Goal: Task Accomplishment & Management: Manage account settings

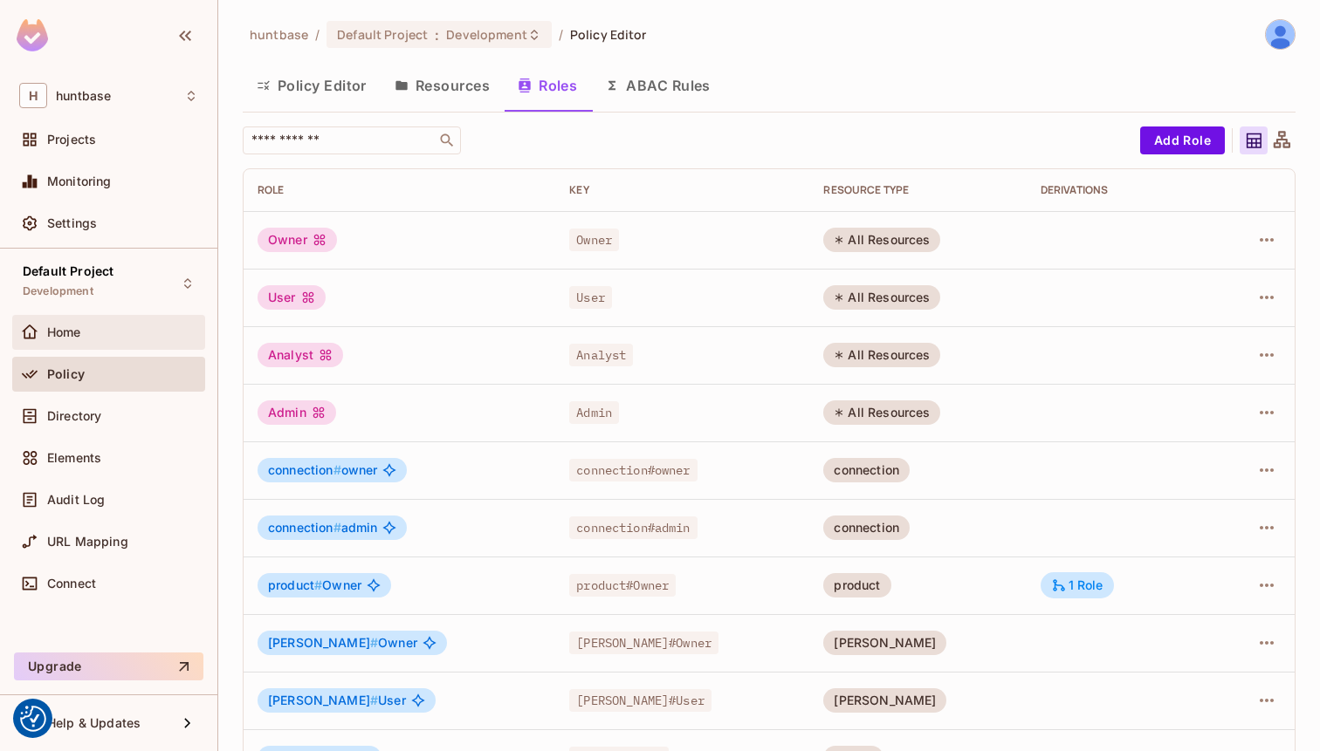
click at [79, 330] on span "Home" at bounding box center [64, 333] width 34 height 14
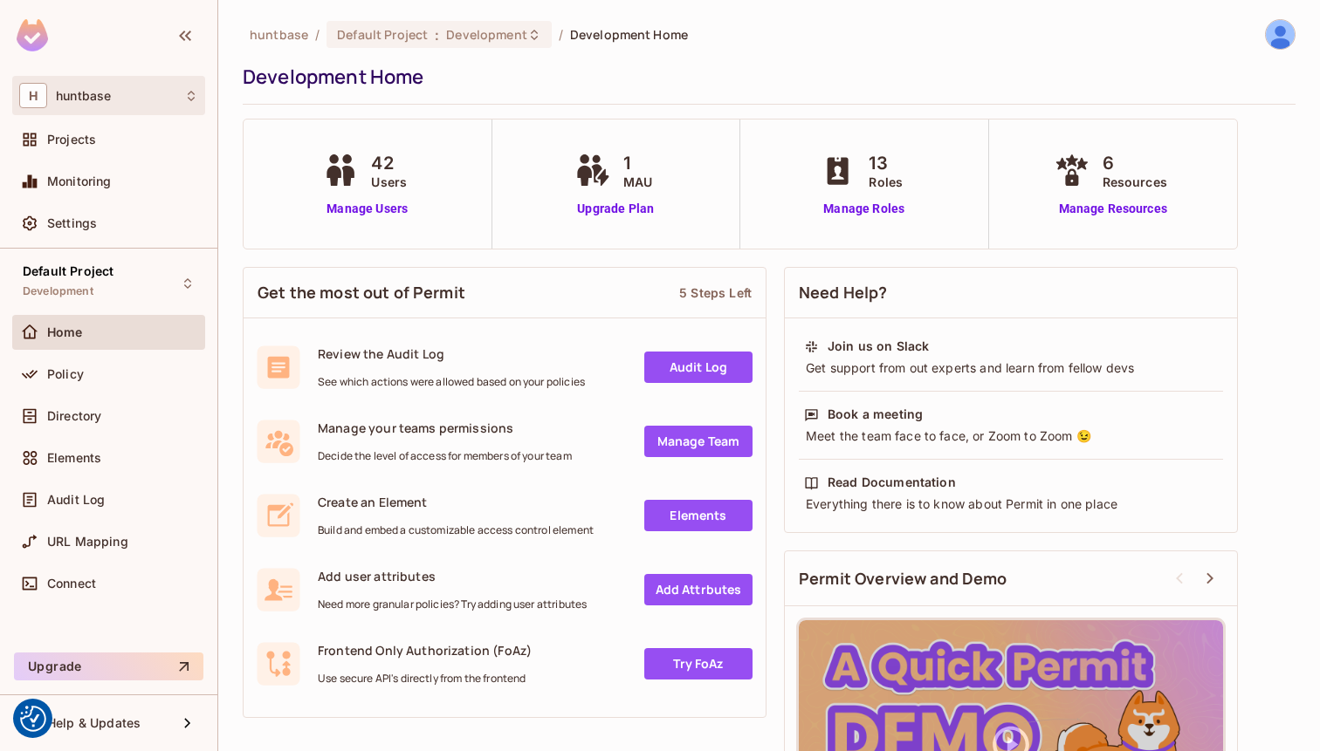
click at [110, 104] on div "H huntbase" at bounding box center [108, 95] width 179 height 25
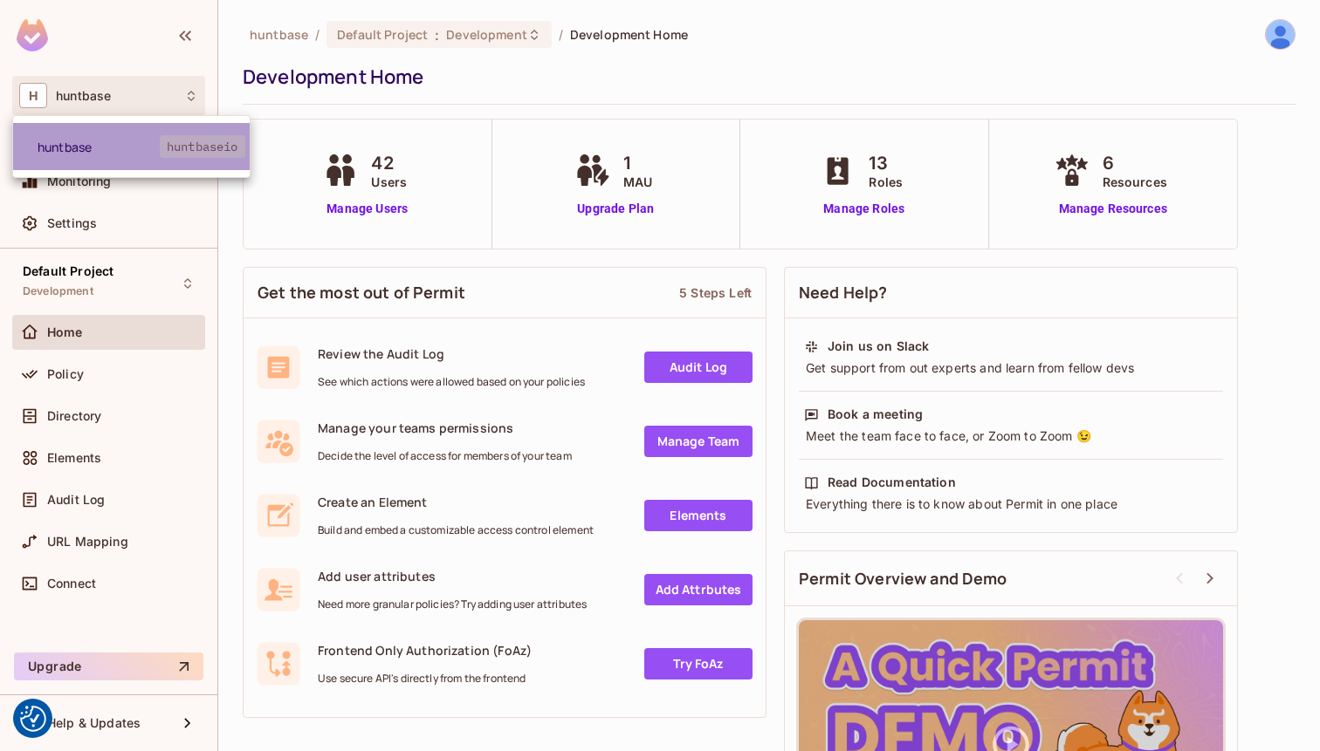
click at [127, 150] on span "huntbase" at bounding box center [99, 147] width 122 height 17
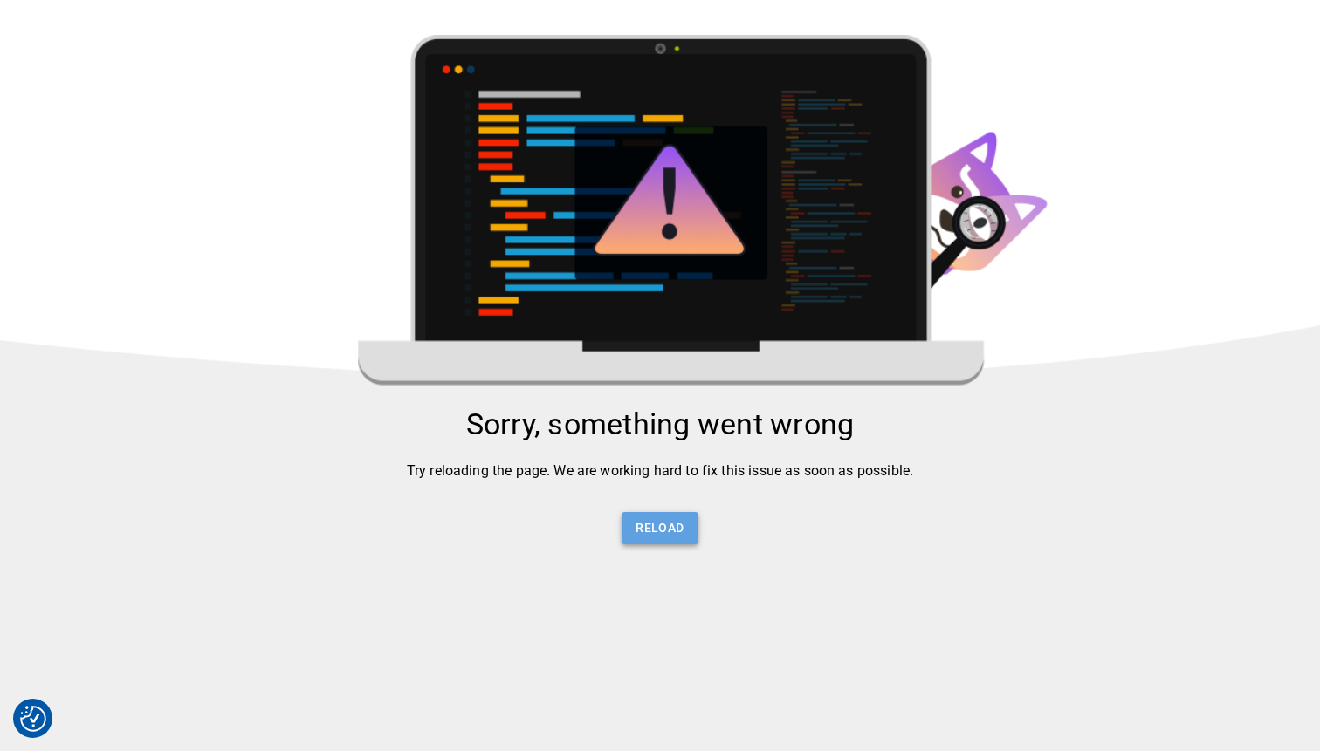
click at [661, 533] on button "Reload" at bounding box center [659, 528] width 76 height 32
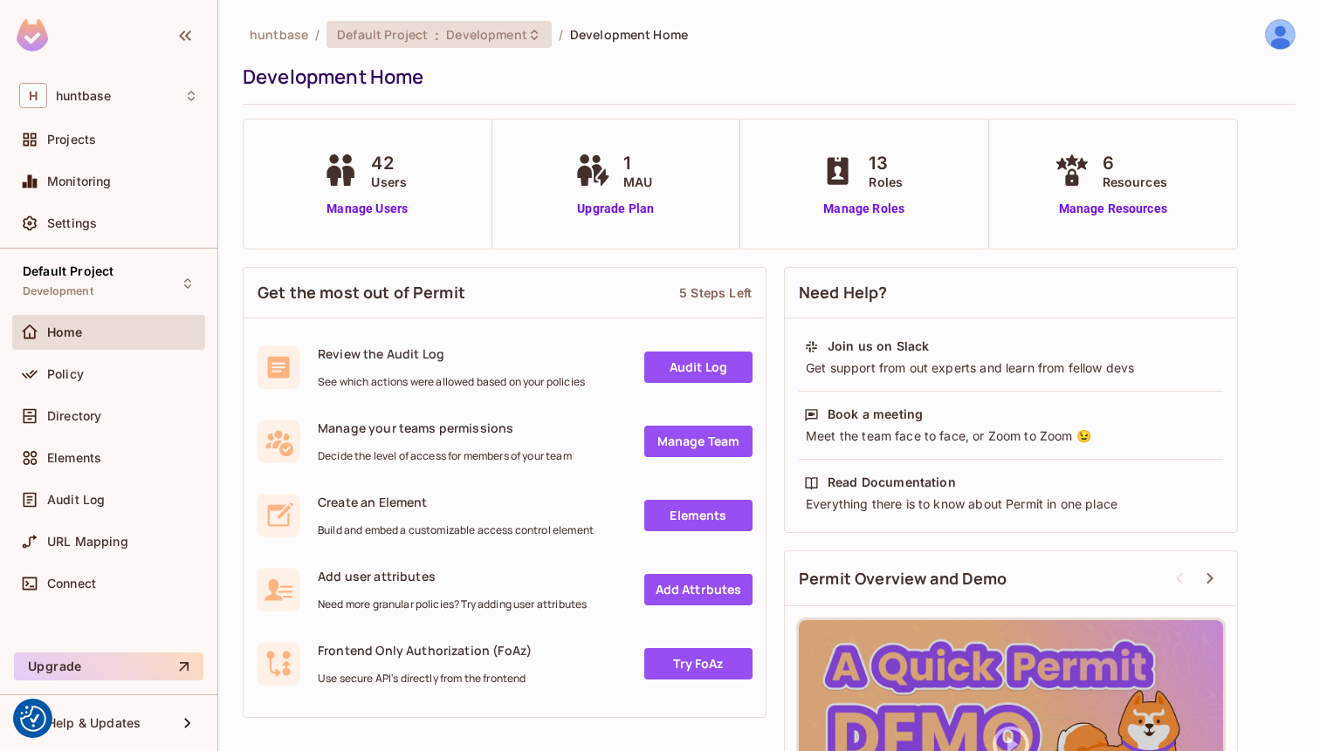
click at [463, 33] on span "Development" at bounding box center [486, 34] width 80 height 17
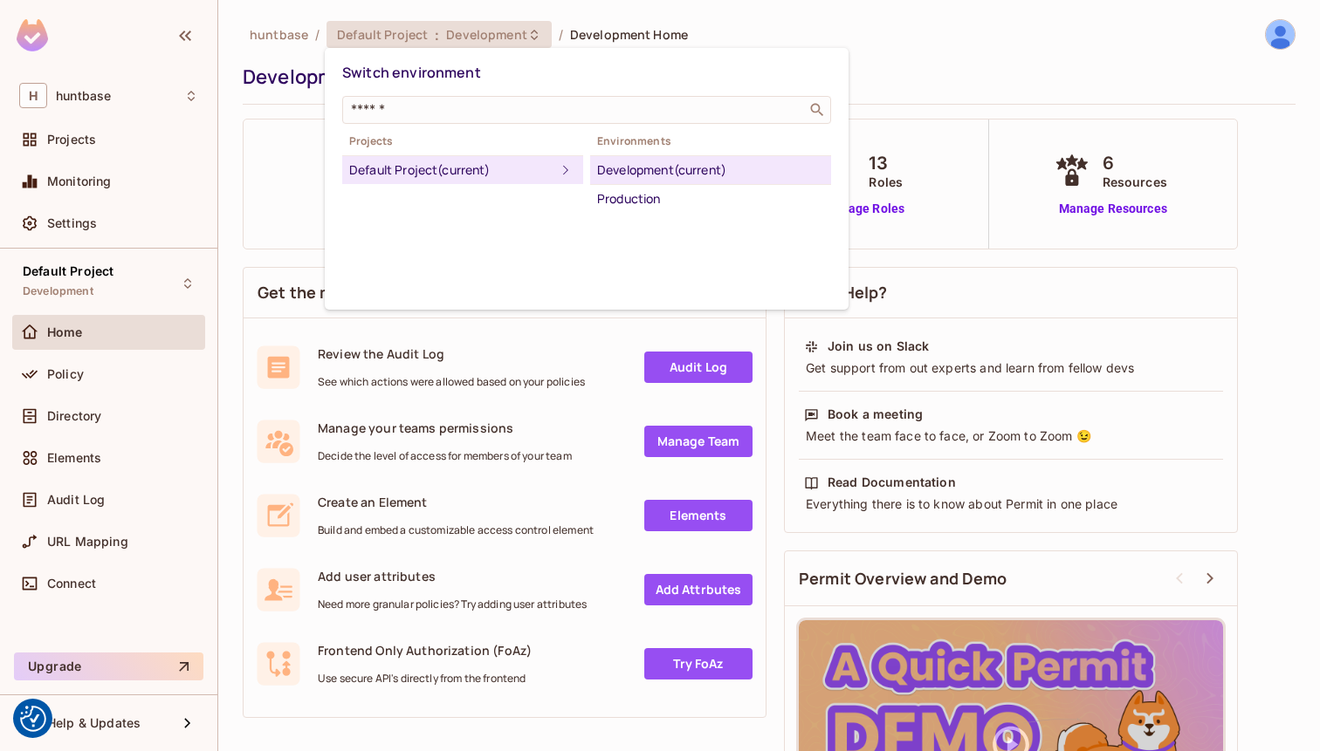
click at [649, 171] on div "Development (current)" at bounding box center [710, 170] width 227 height 21
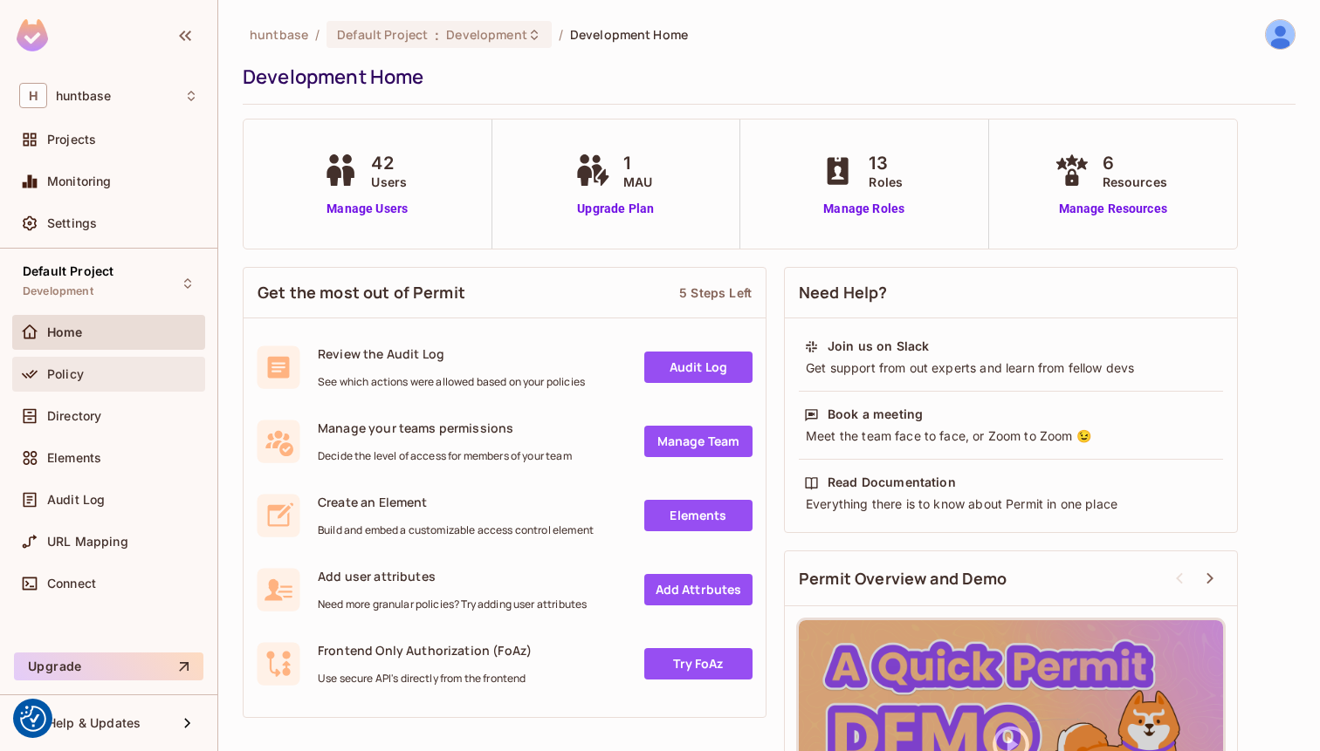
click at [100, 384] on div "Policy" at bounding box center [108, 374] width 193 height 35
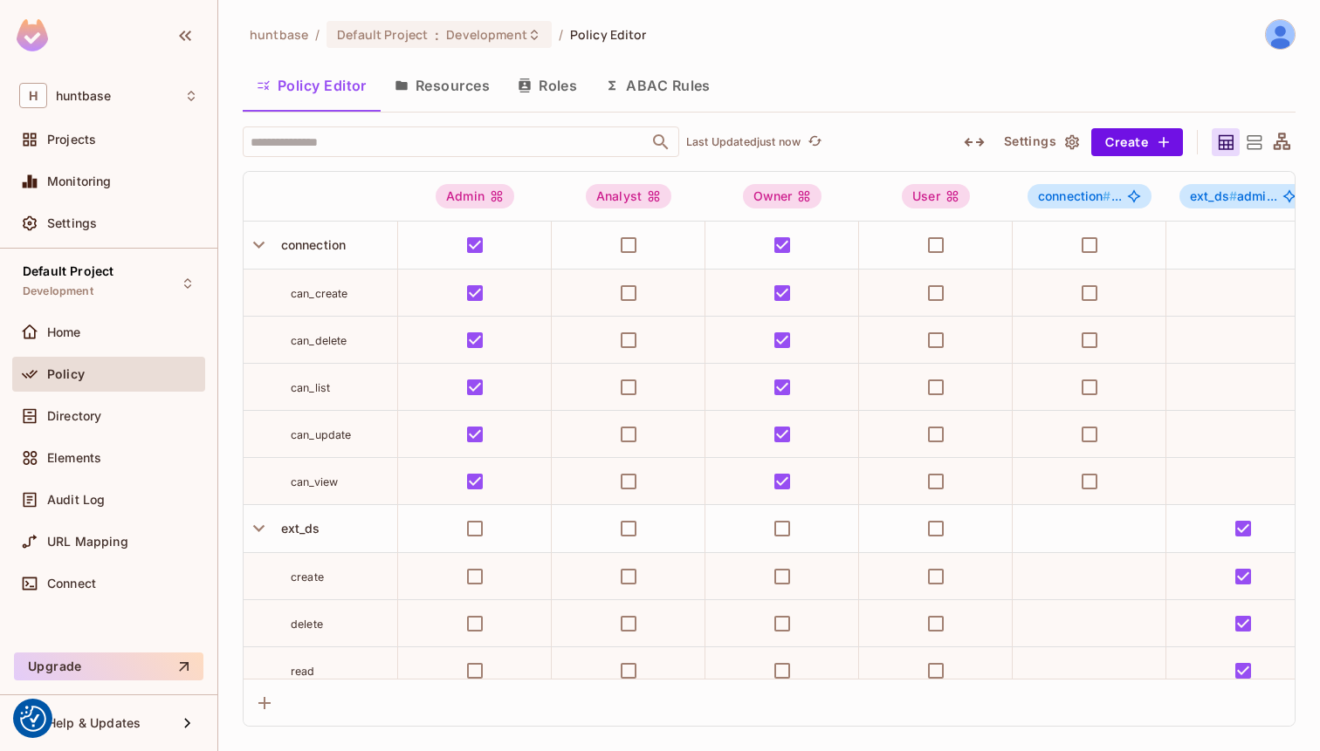
click at [444, 86] on button "Resources" at bounding box center [442, 86] width 123 height 44
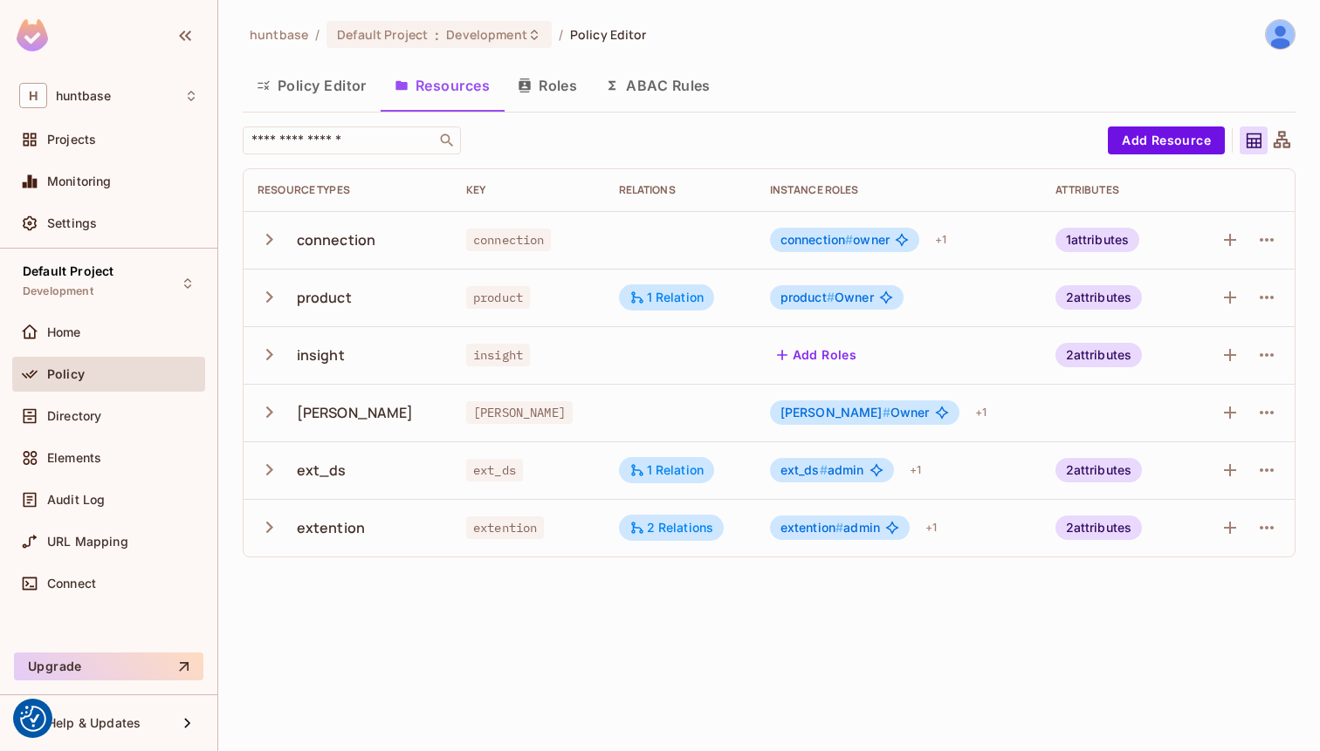
click at [566, 83] on button "Roles" at bounding box center [547, 86] width 87 height 44
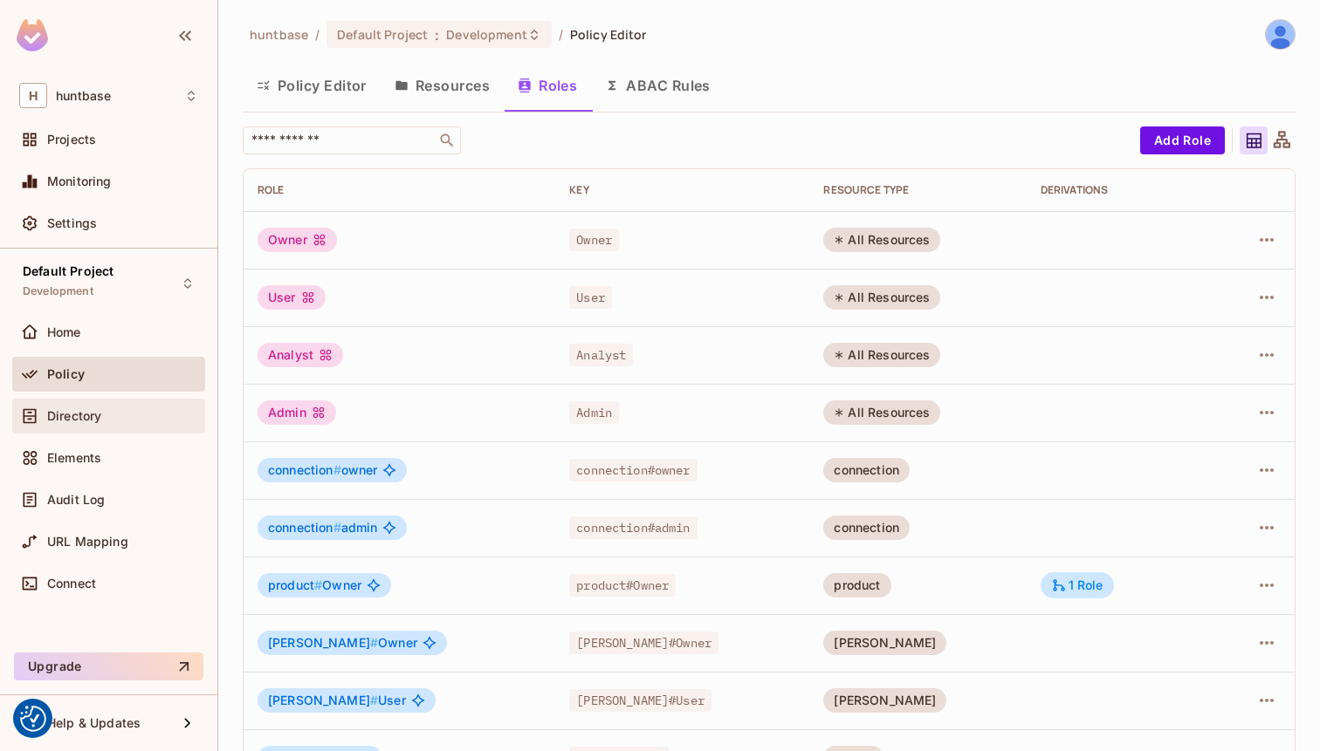
click at [100, 420] on span "Directory" at bounding box center [74, 416] width 54 height 14
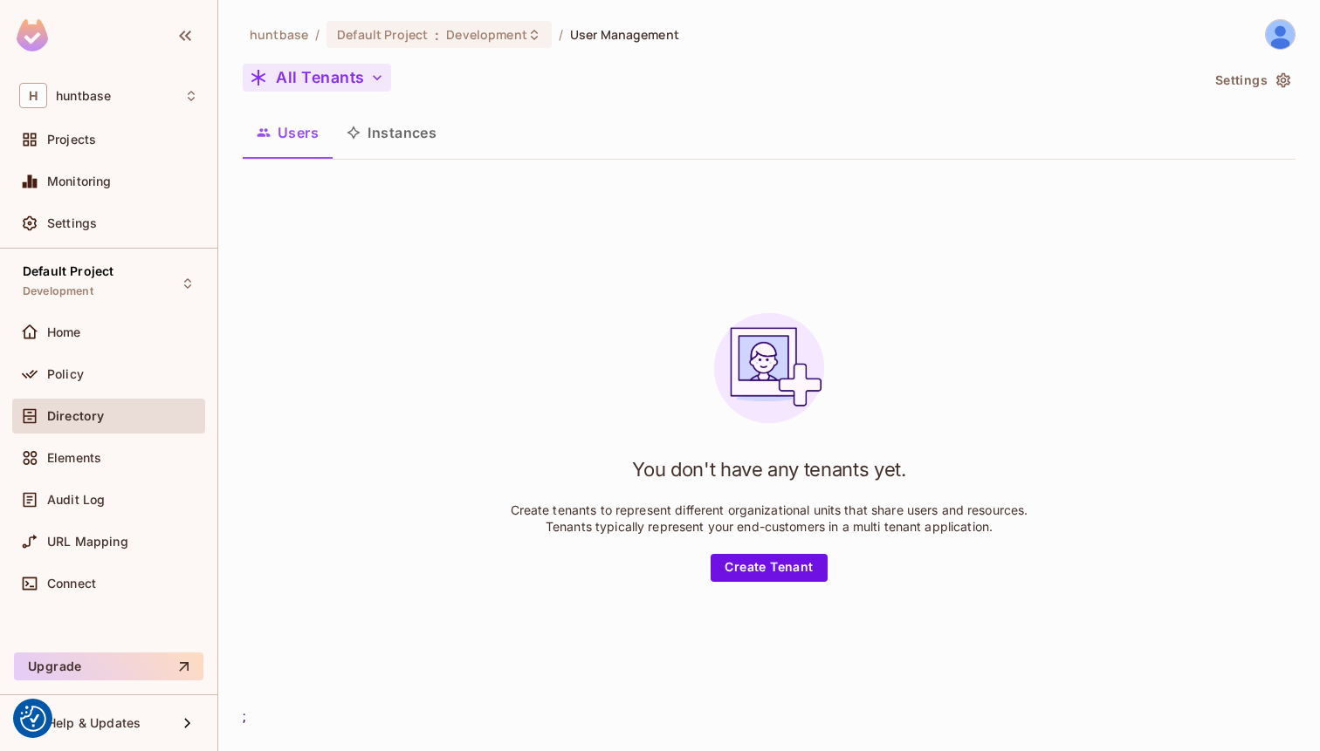
click at [311, 86] on button "All Tenants" at bounding box center [317, 78] width 148 height 28
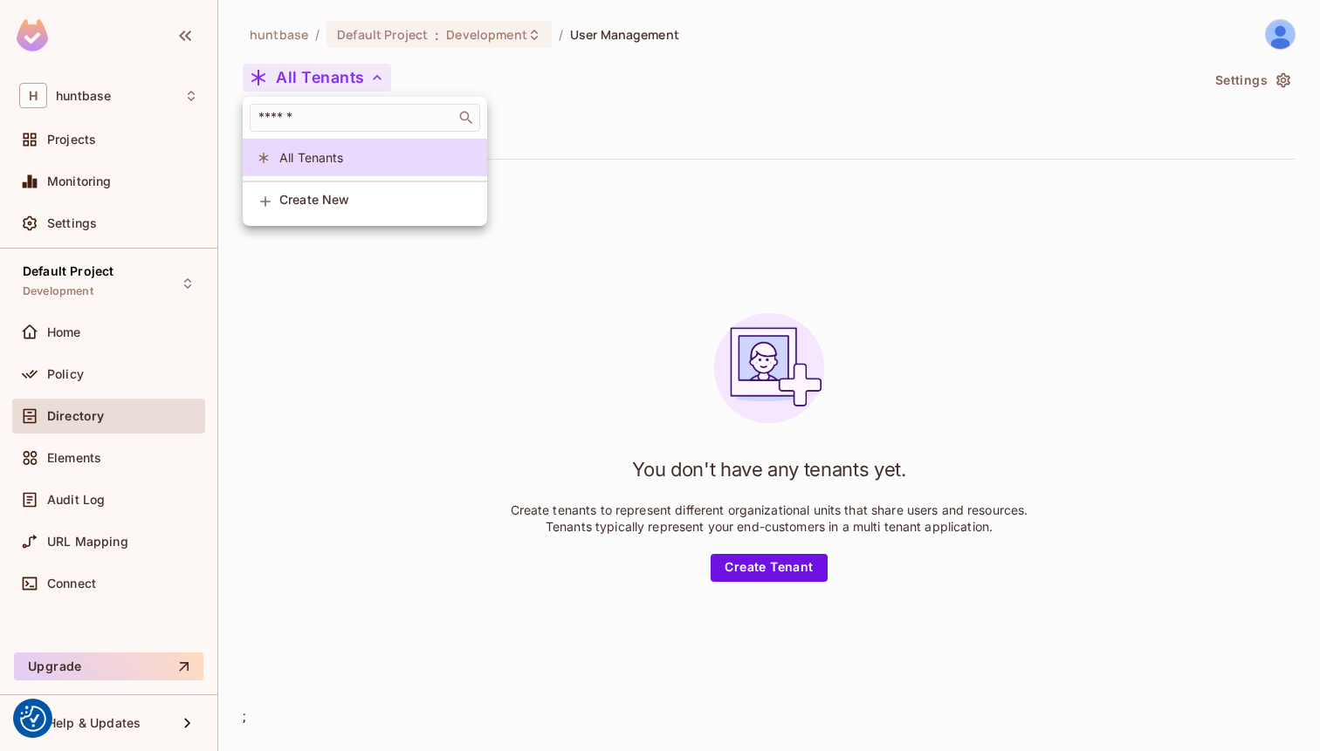
click at [614, 93] on div at bounding box center [660, 375] width 1320 height 751
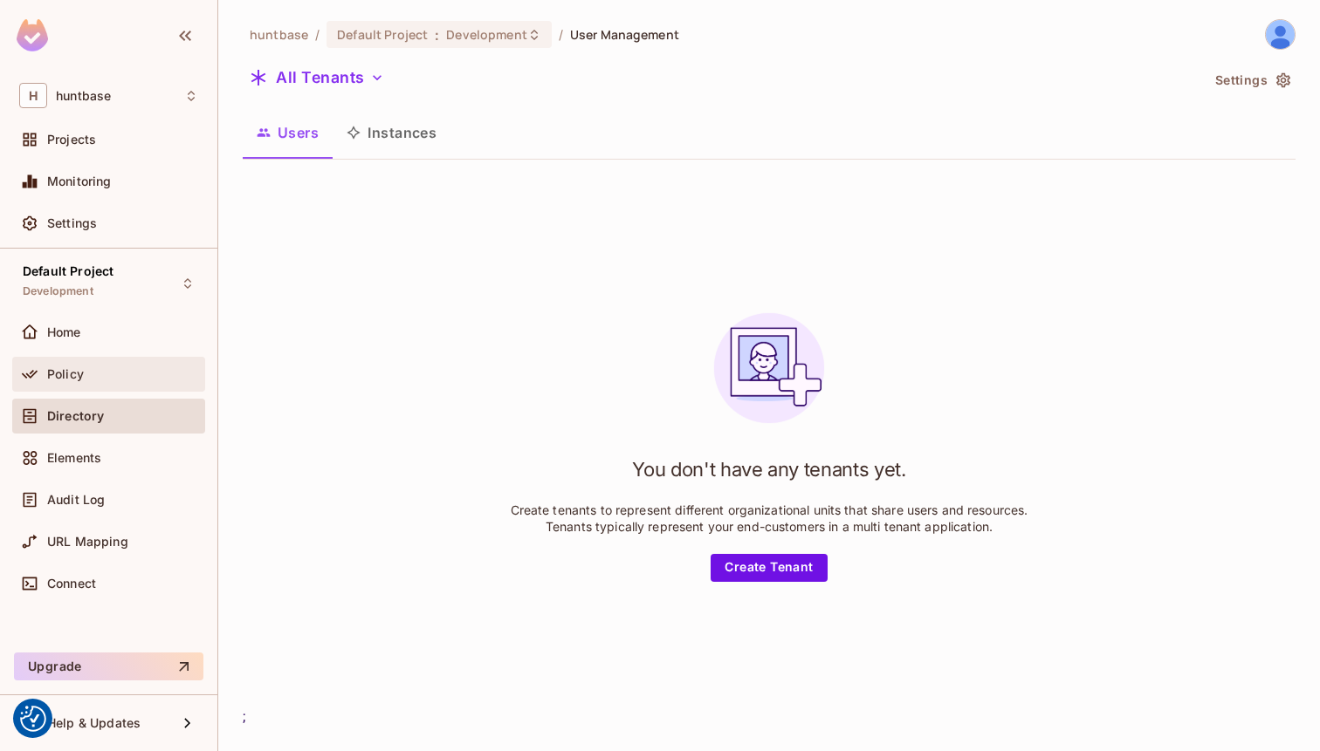
click at [65, 372] on span "Policy" at bounding box center [65, 374] width 37 height 14
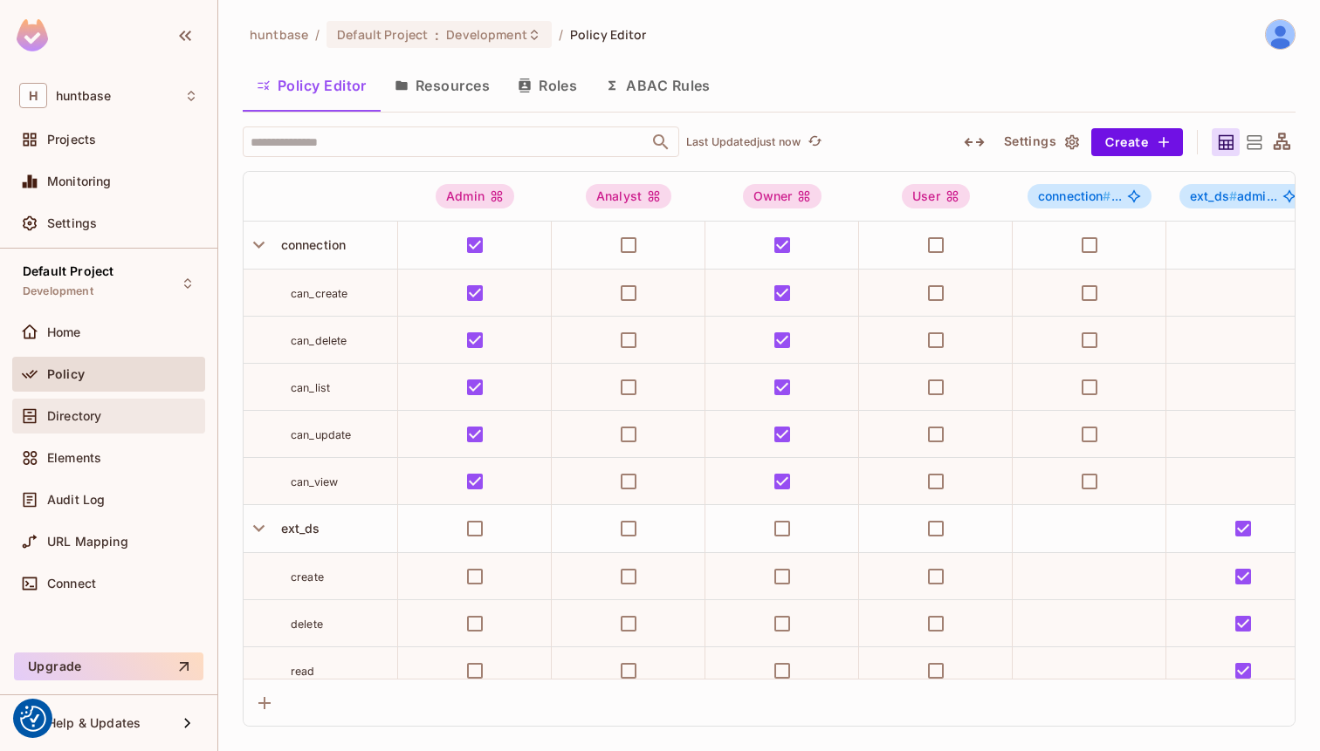
click at [93, 419] on span "Directory" at bounding box center [74, 416] width 54 height 14
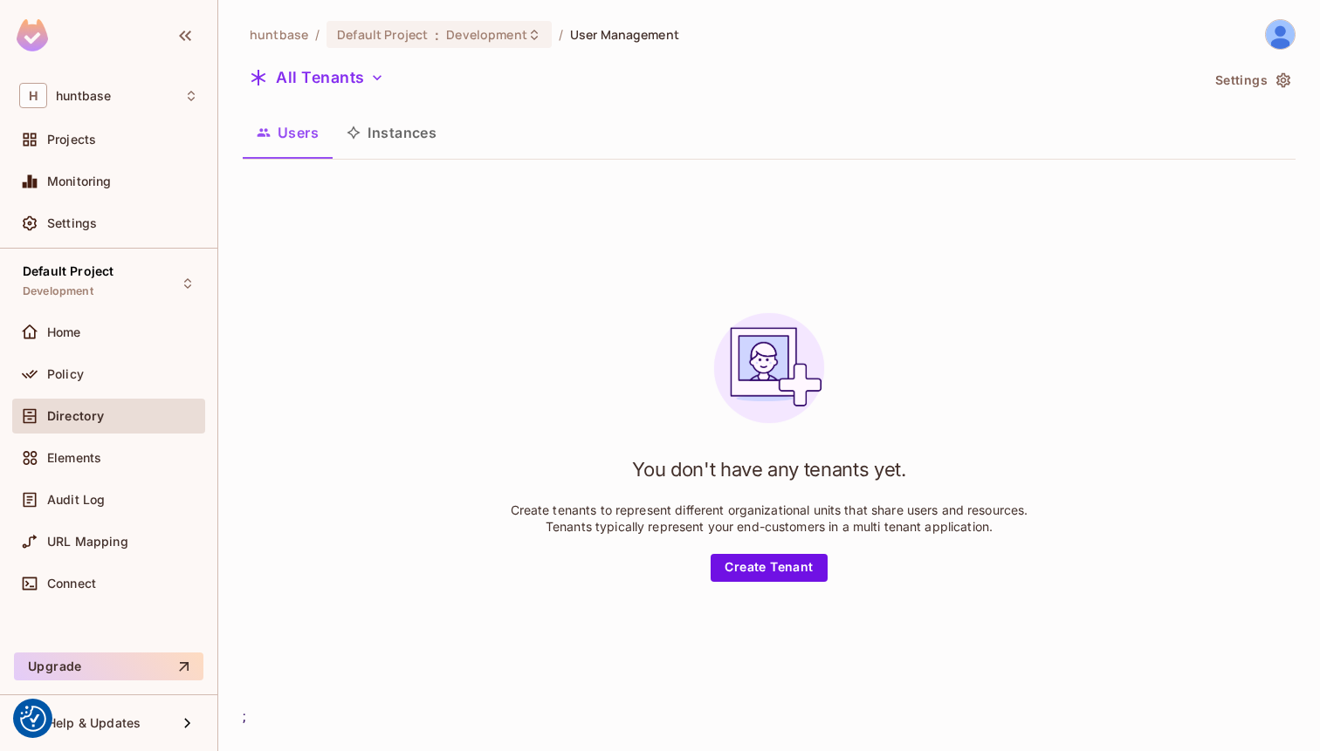
click at [296, 146] on button "Users" at bounding box center [288, 133] width 90 height 44
click at [394, 129] on button "Instances" at bounding box center [392, 133] width 118 height 44
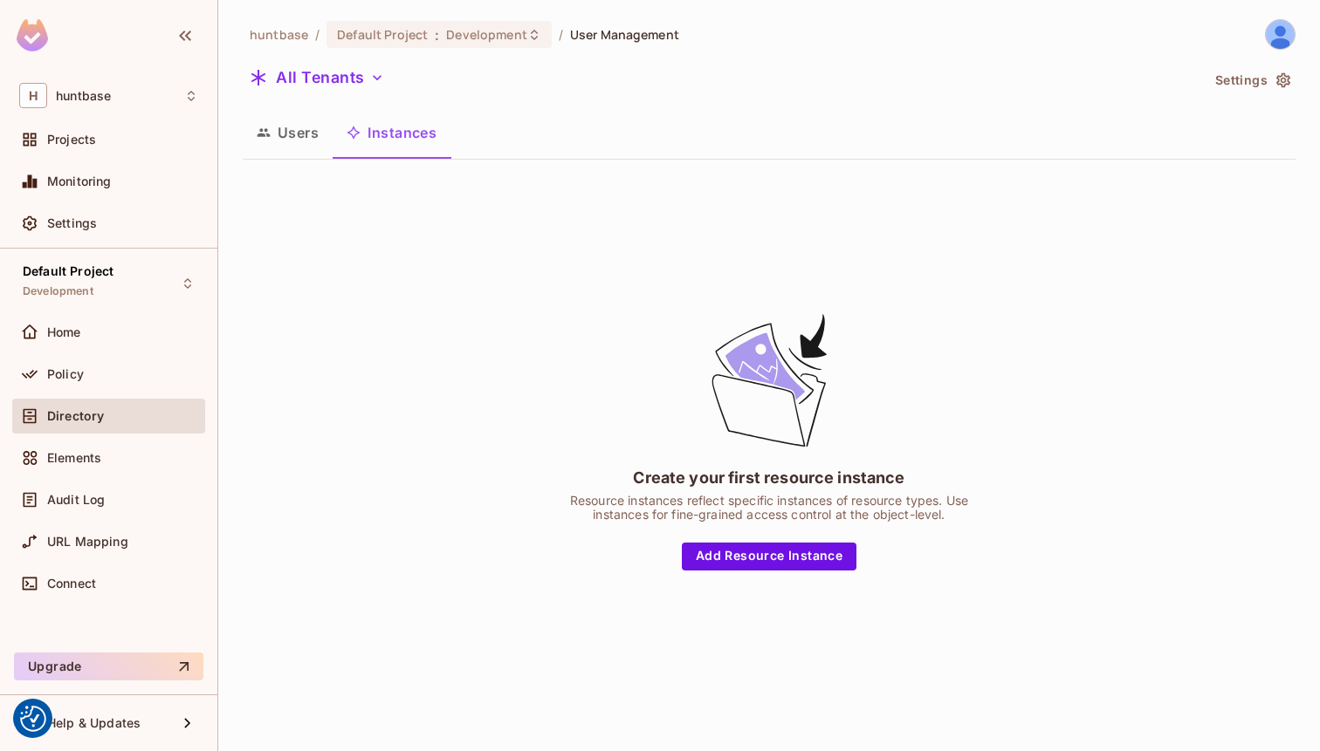
click at [291, 132] on button "Users" at bounding box center [288, 133] width 90 height 44
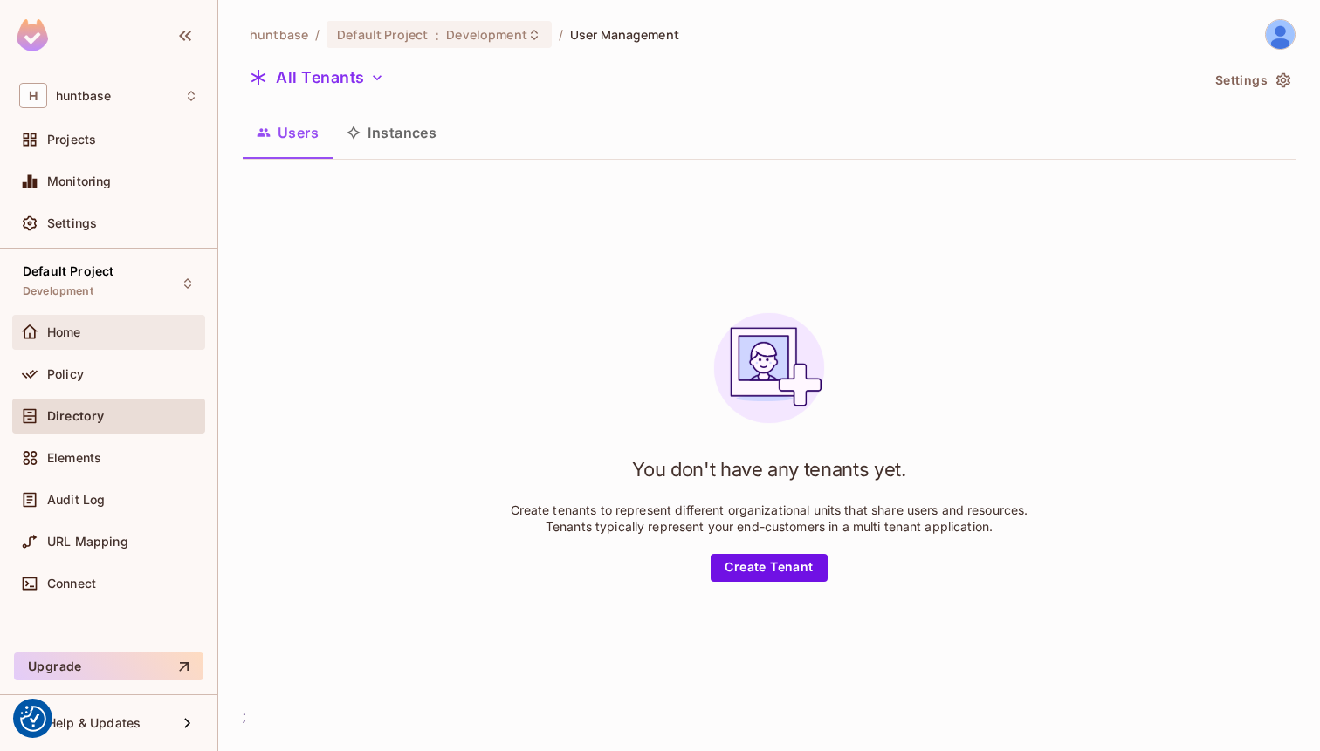
click at [100, 331] on div "Home" at bounding box center [122, 333] width 151 height 14
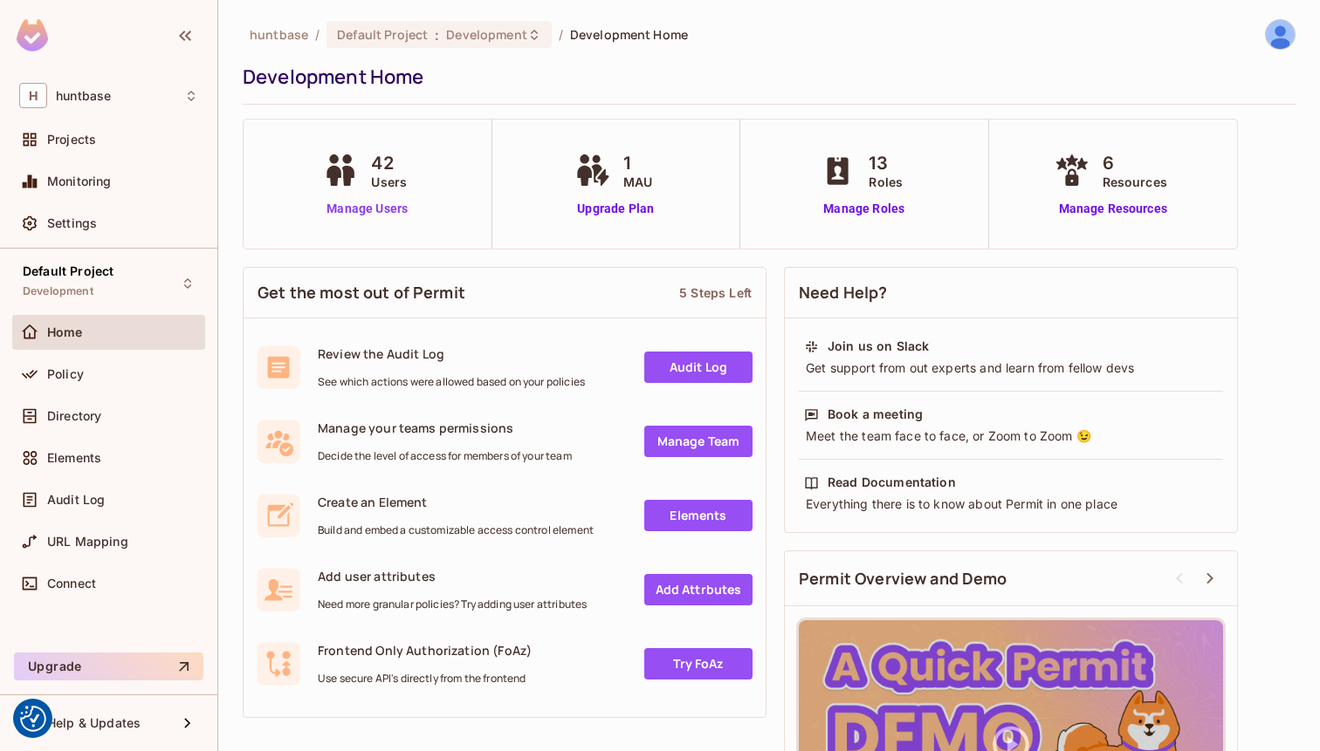
click at [357, 209] on link "Manage Users" at bounding box center [367, 209] width 97 height 18
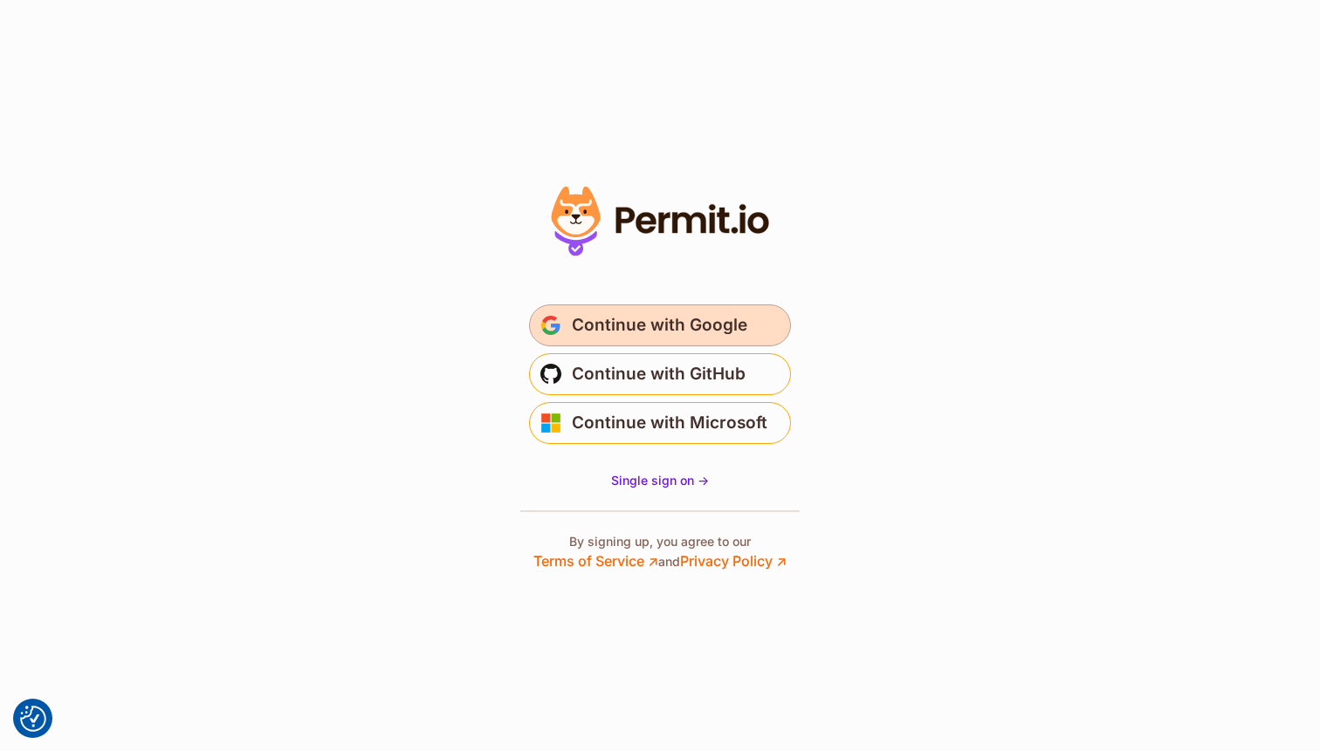
click at [603, 317] on span "Continue with Google" at bounding box center [659, 326] width 175 height 28
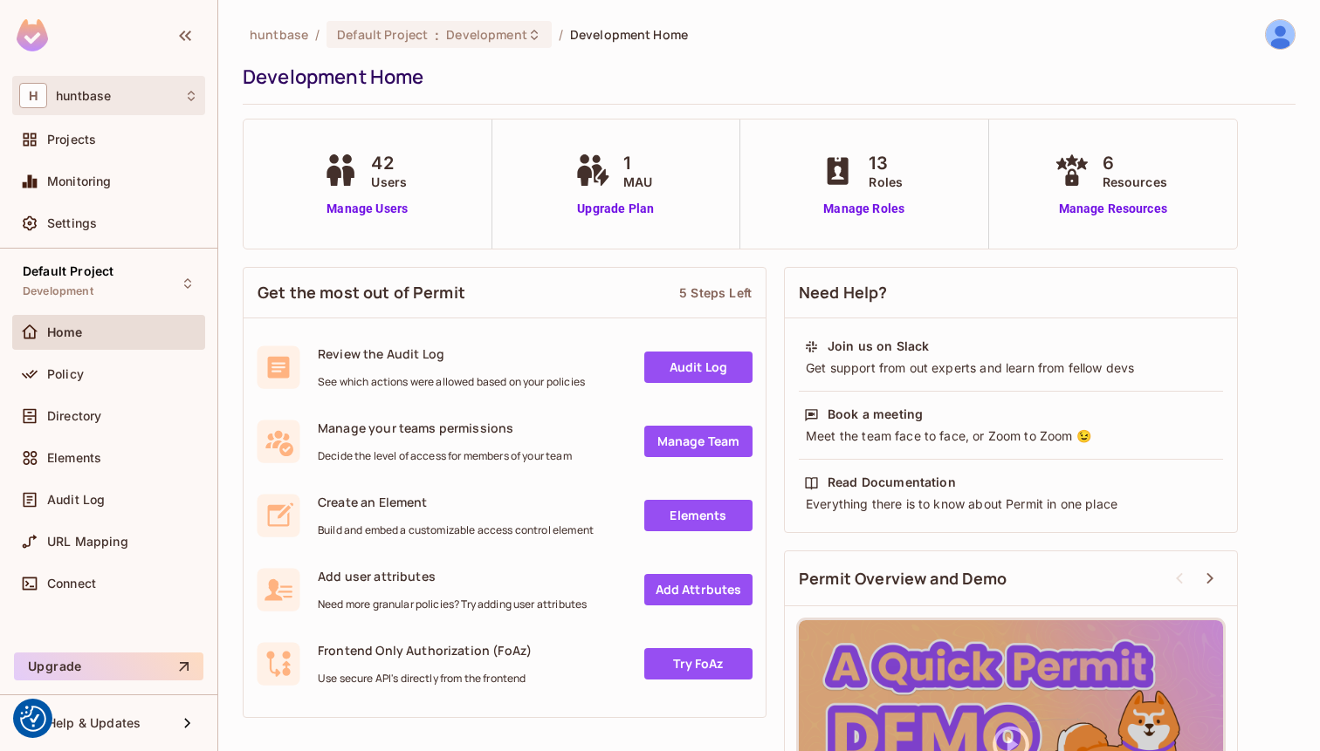
click at [74, 104] on div "H huntbase" at bounding box center [108, 95] width 179 height 25
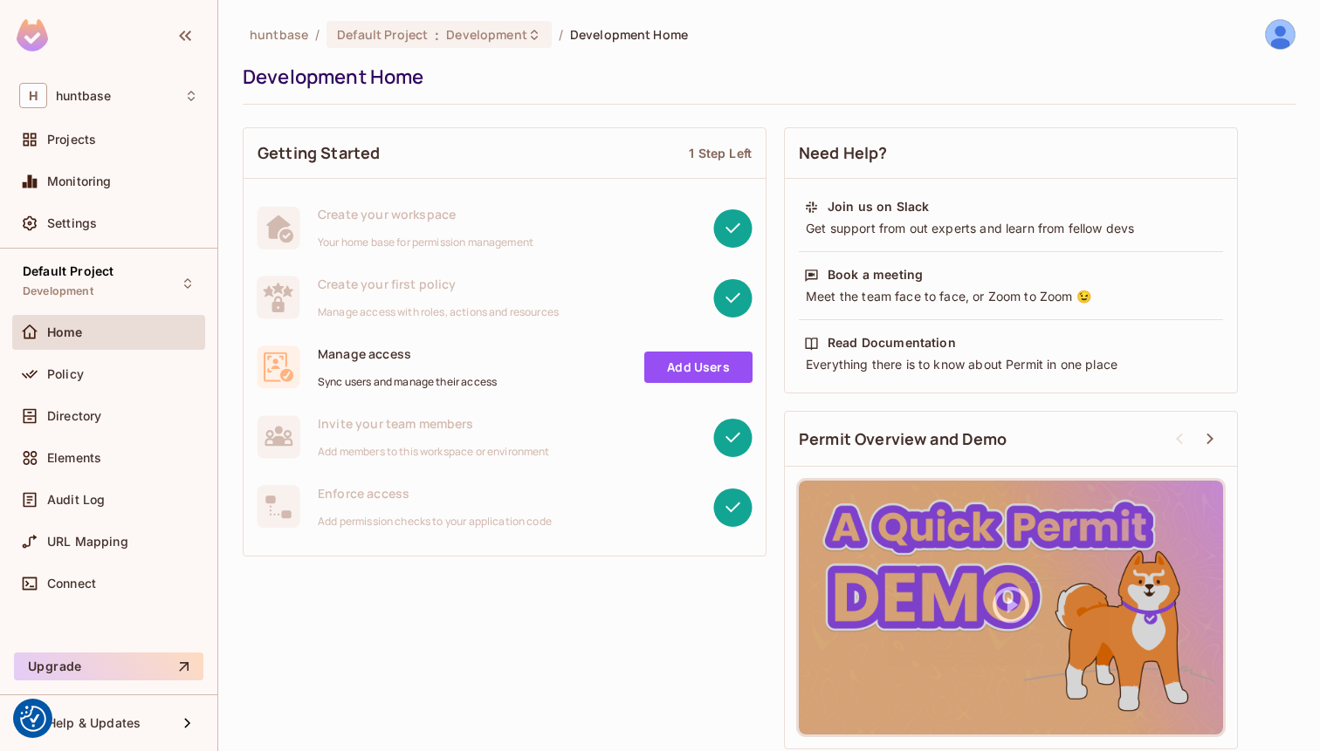
click at [74, 326] on span "Home" at bounding box center [65, 333] width 36 height 14
click at [73, 371] on span "Policy" at bounding box center [65, 374] width 37 height 14
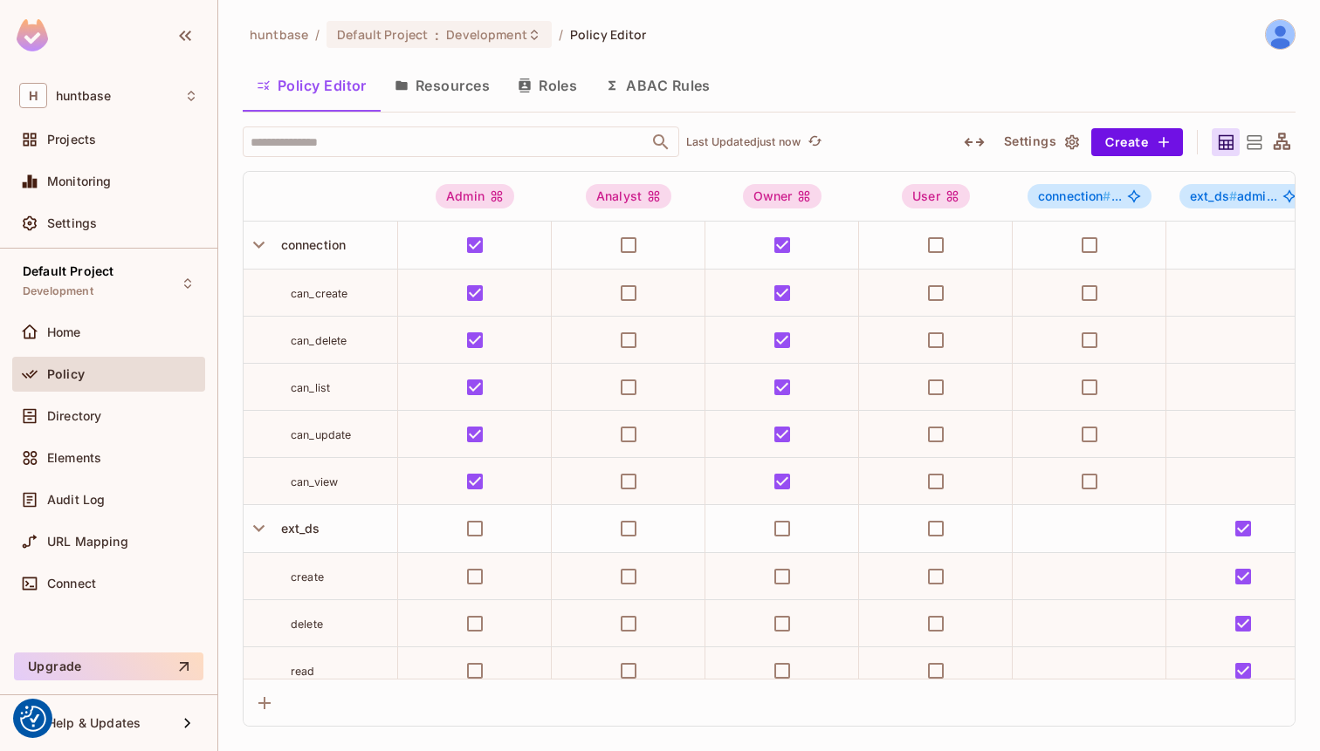
click at [467, 93] on button "Resources" at bounding box center [442, 86] width 123 height 44
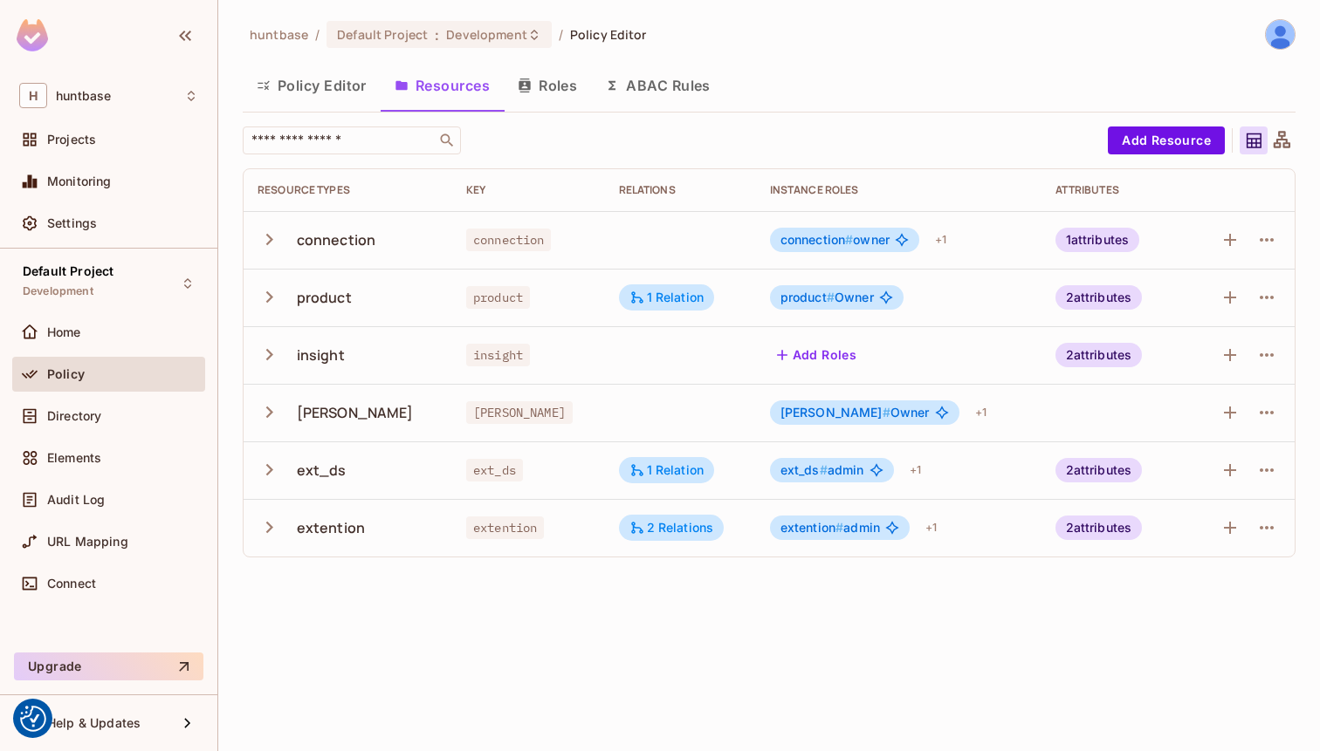
click at [573, 80] on button "Roles" at bounding box center [547, 86] width 87 height 44
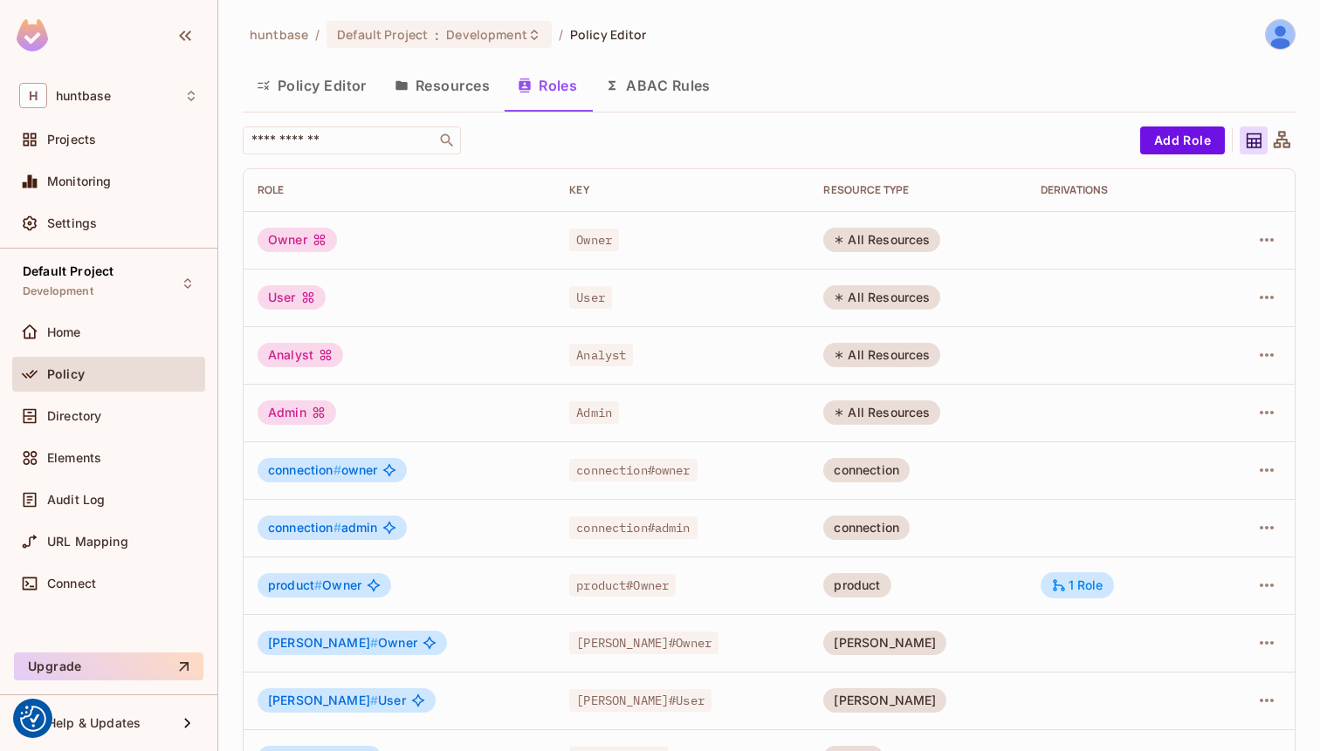
click at [678, 91] on button "ABAC Rules" at bounding box center [658, 86] width 134 height 44
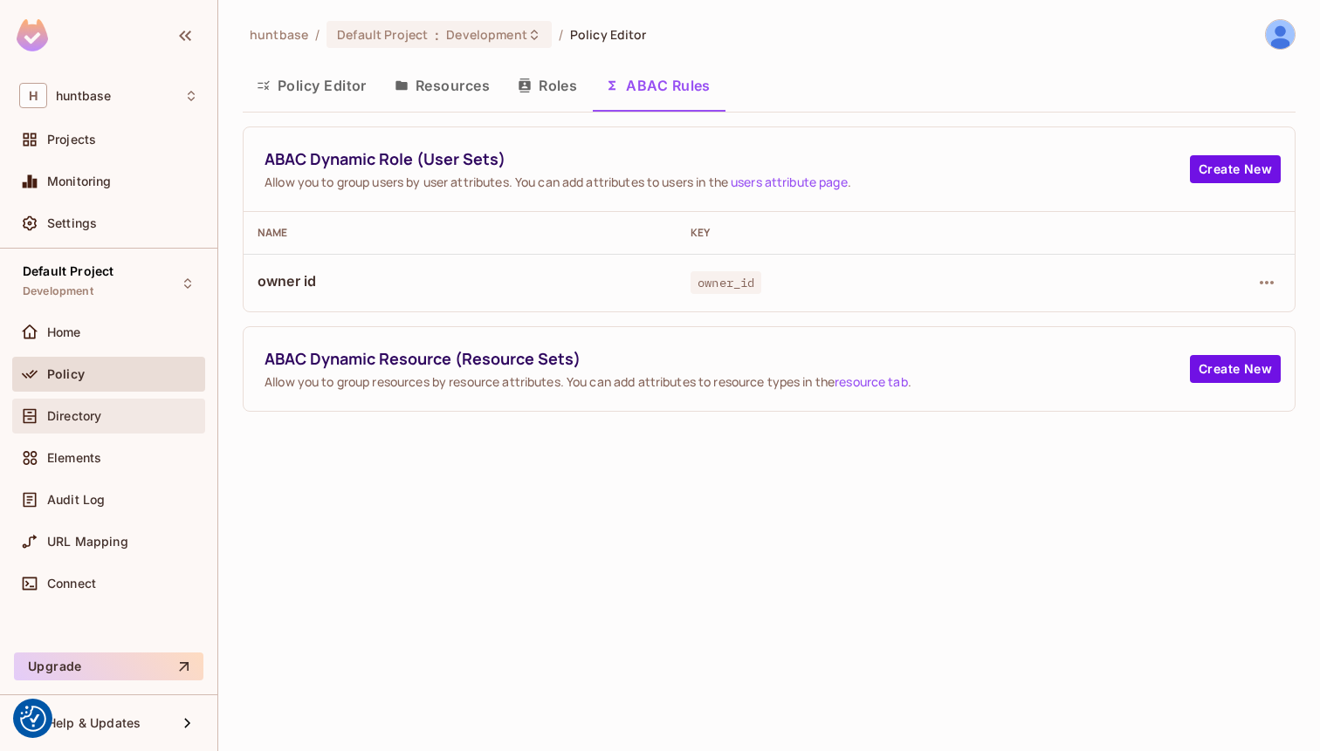
click at [92, 409] on span "Directory" at bounding box center [74, 416] width 54 height 14
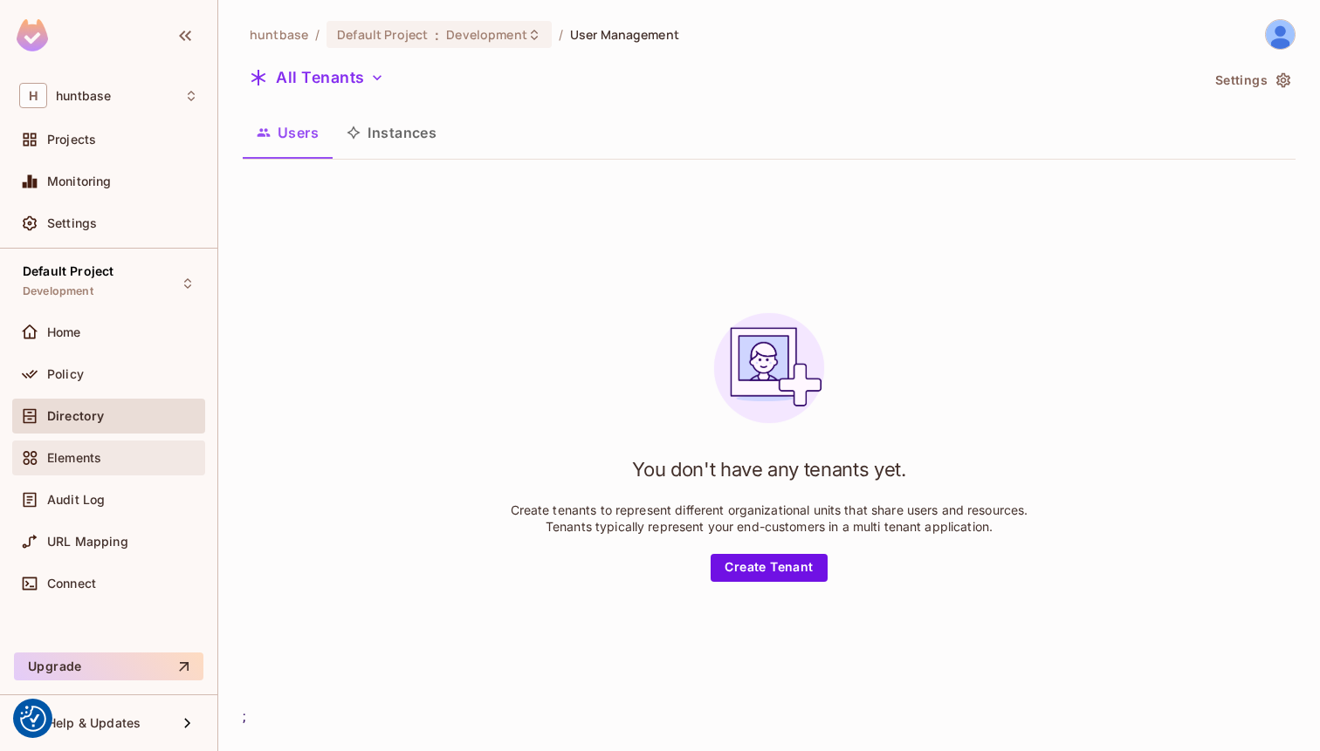
click at [98, 470] on div "Elements" at bounding box center [108, 458] width 193 height 35
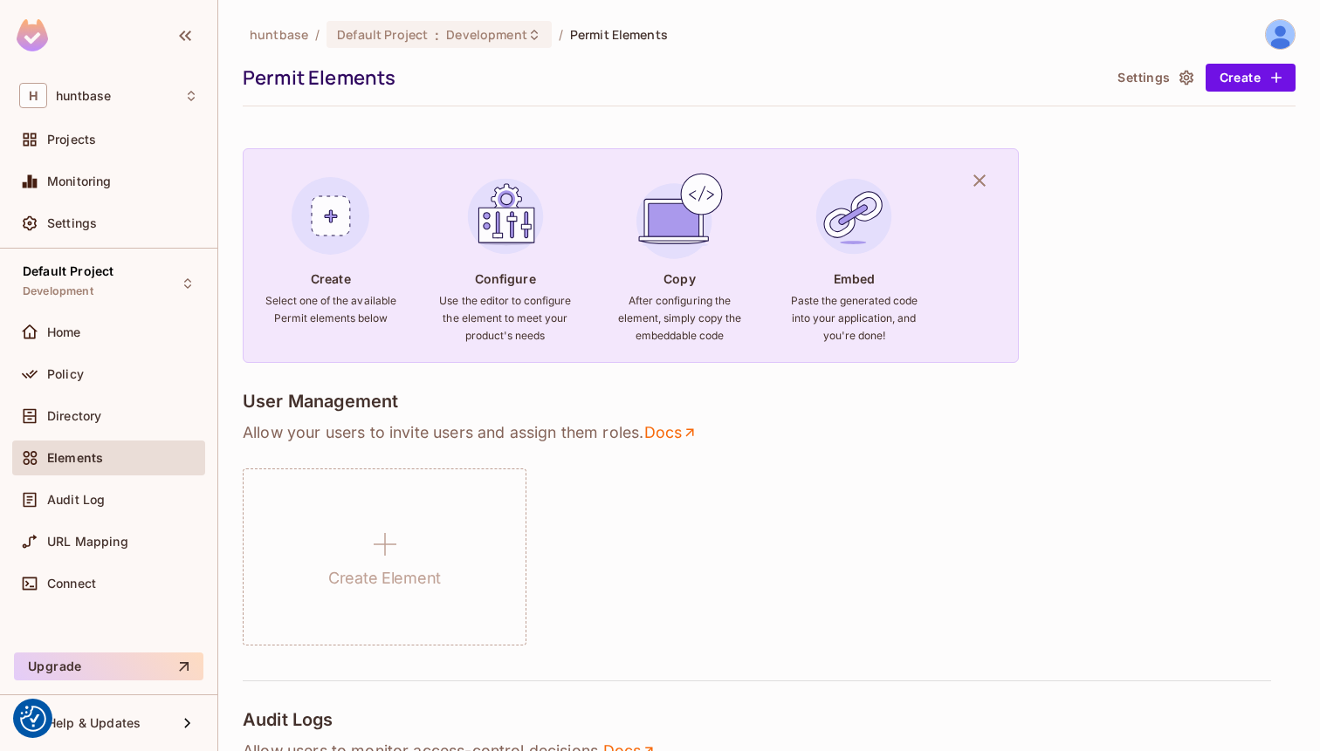
click at [119, 349] on div "Home" at bounding box center [108, 336] width 193 height 42
click at [114, 336] on div "Home" at bounding box center [122, 333] width 151 height 14
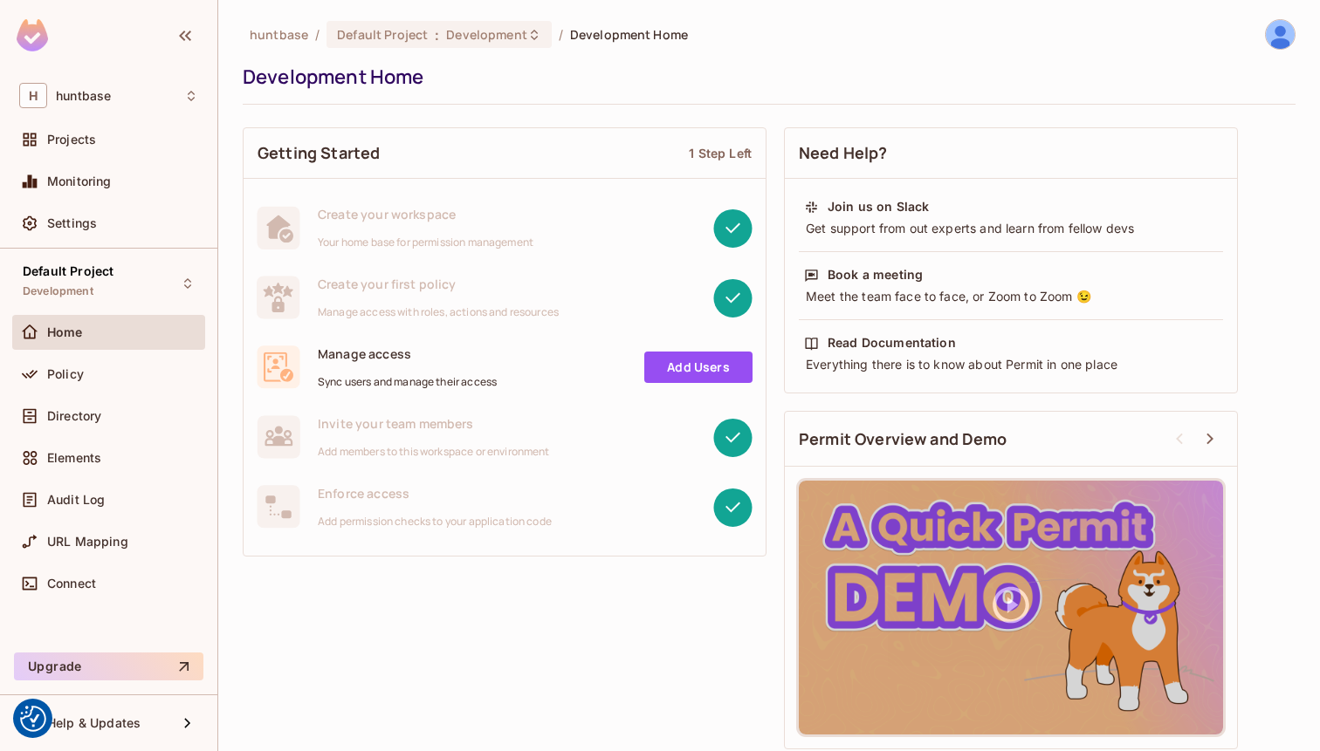
click at [102, 327] on div "Home" at bounding box center [122, 333] width 151 height 14
click at [63, 413] on span "Directory" at bounding box center [74, 416] width 54 height 14
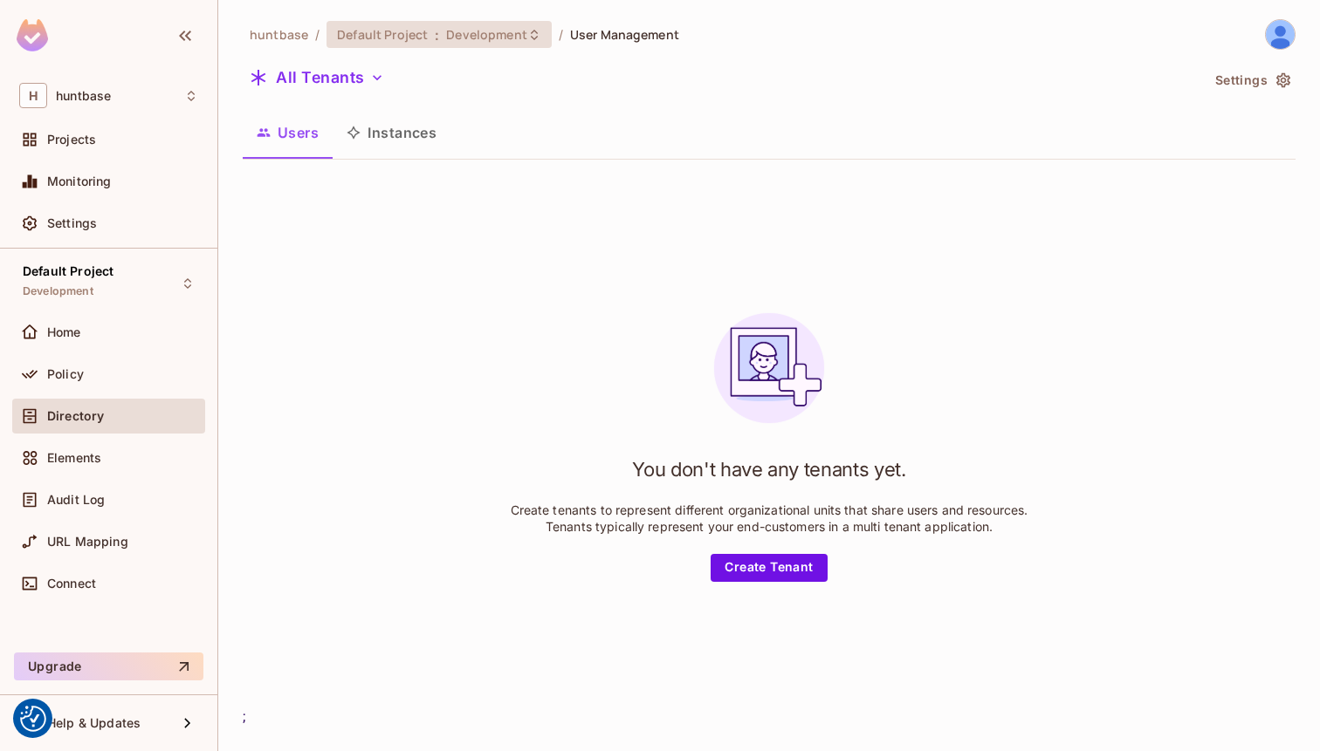
click at [442, 38] on div "Default Project : Development" at bounding box center [428, 34] width 183 height 17
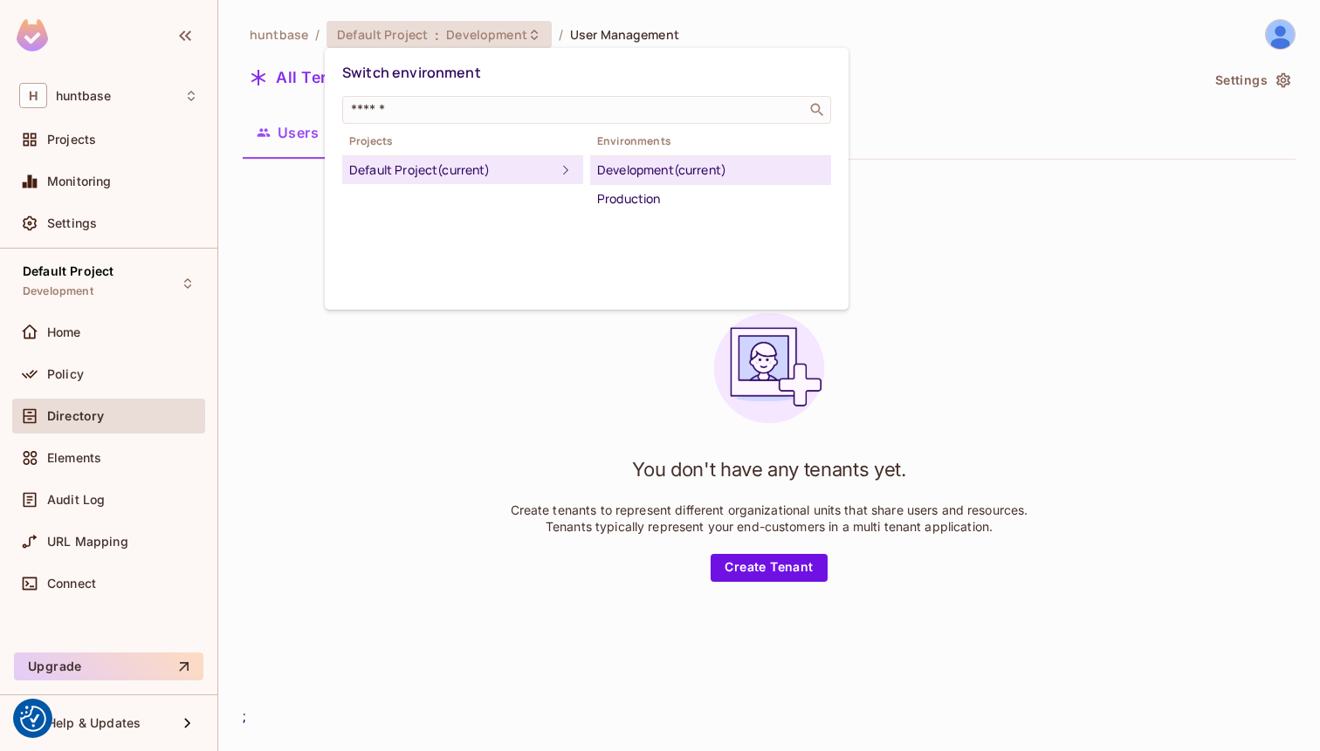
click at [96, 144] on div at bounding box center [660, 375] width 1320 height 751
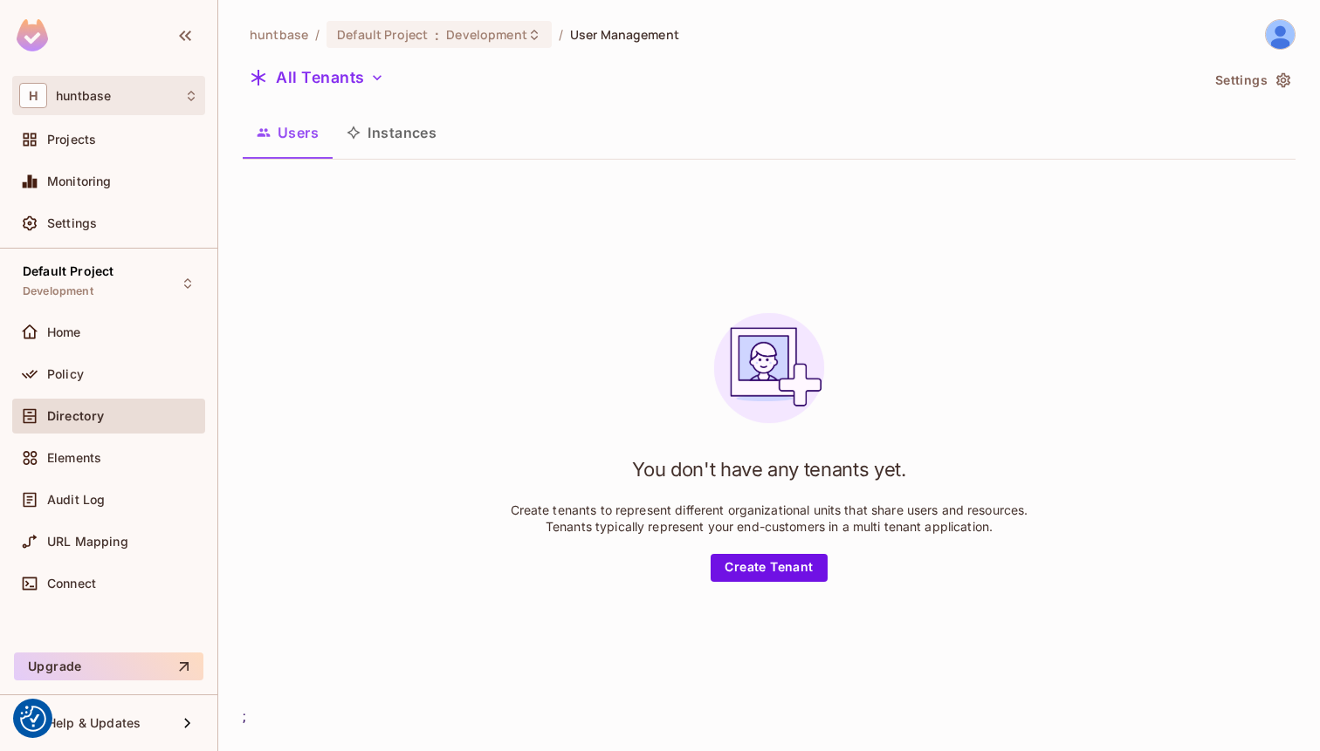
click at [112, 96] on div "H huntbase" at bounding box center [108, 95] width 179 height 25
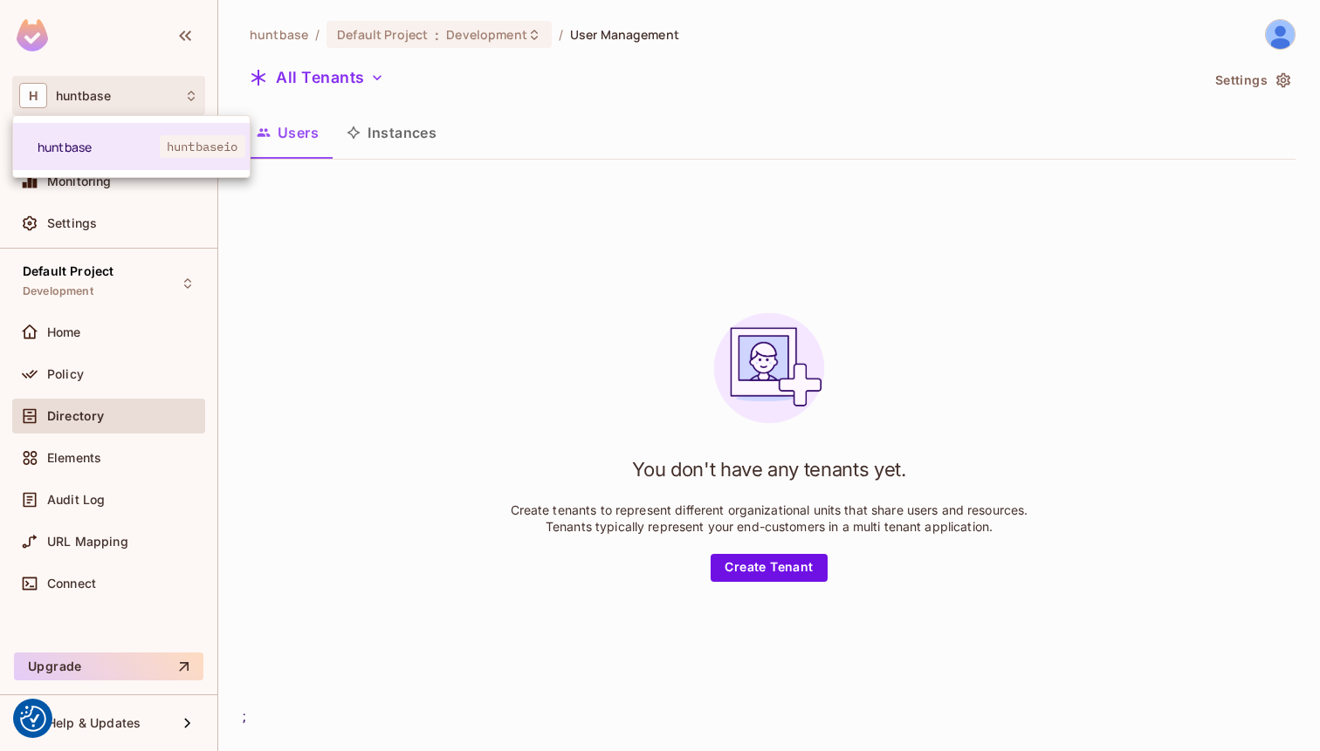
click at [112, 96] on div at bounding box center [660, 375] width 1320 height 751
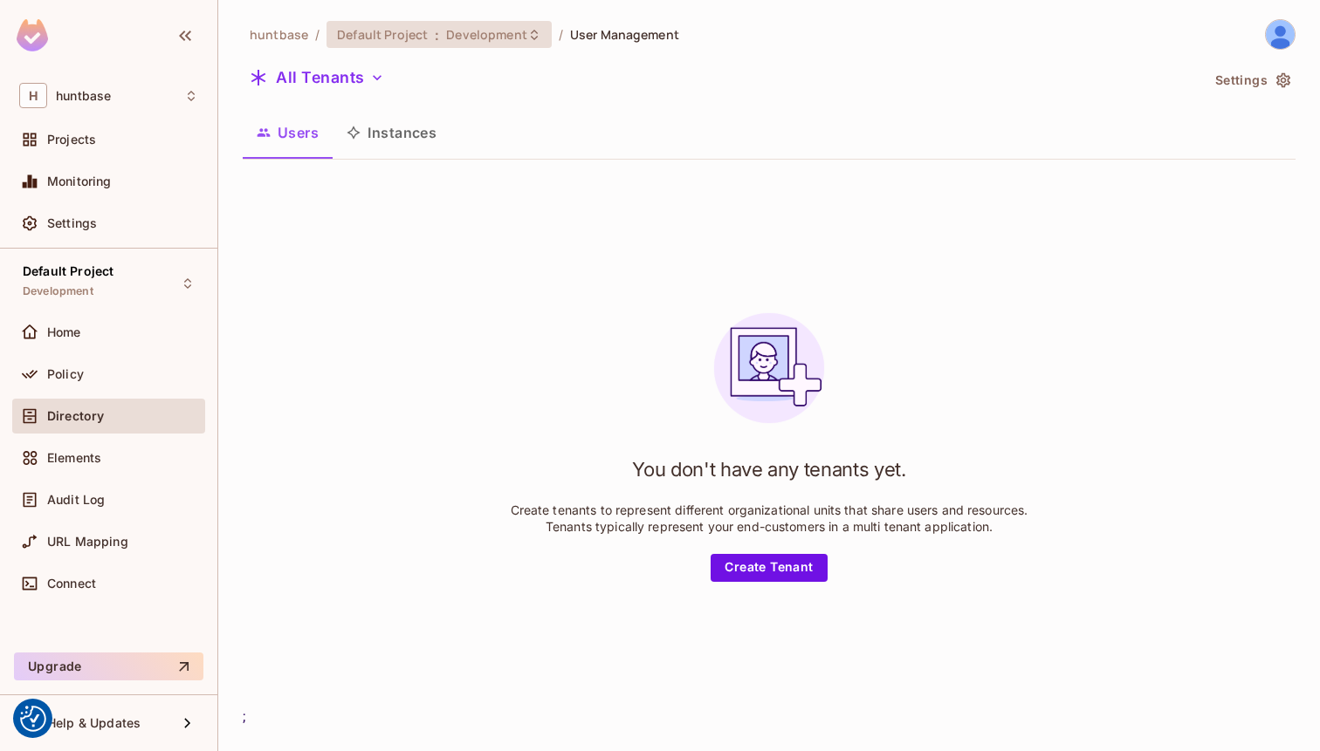
click at [409, 34] on span "Default Project" at bounding box center [382, 34] width 91 height 17
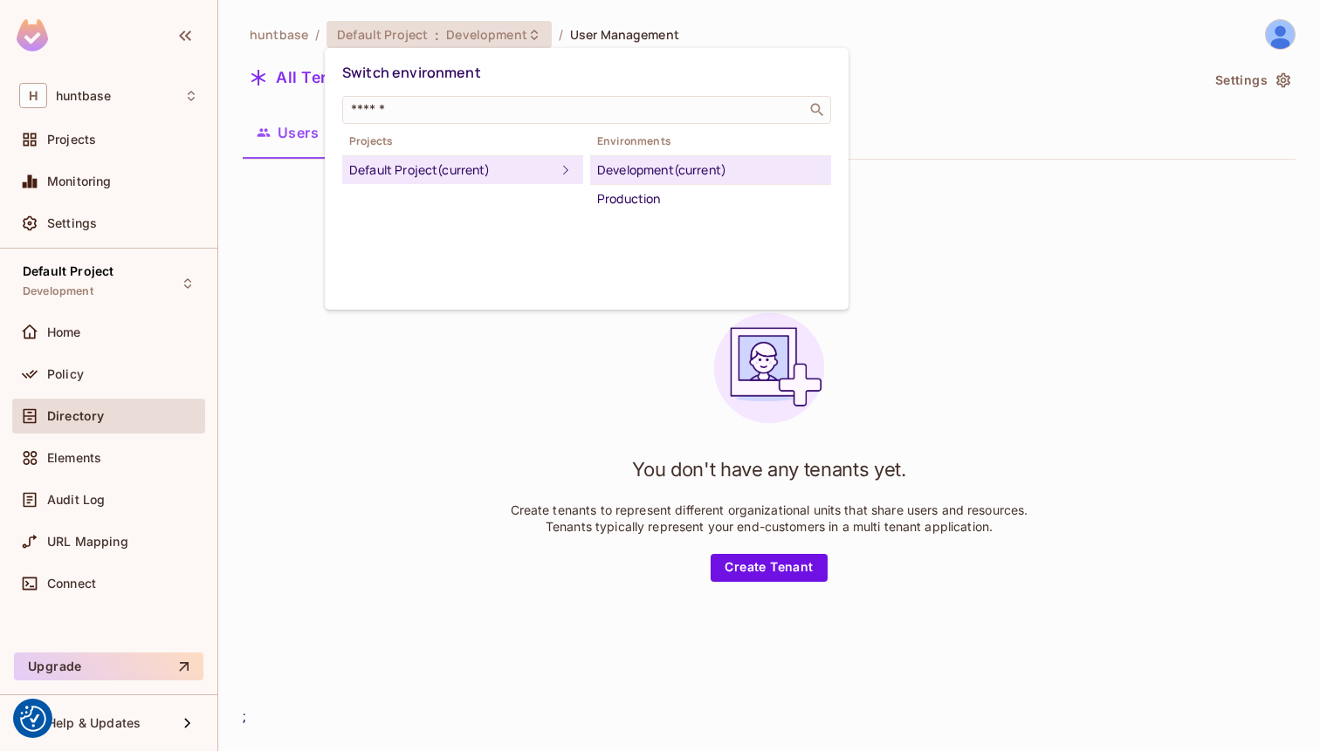
click at [285, 30] on div at bounding box center [660, 375] width 1320 height 751
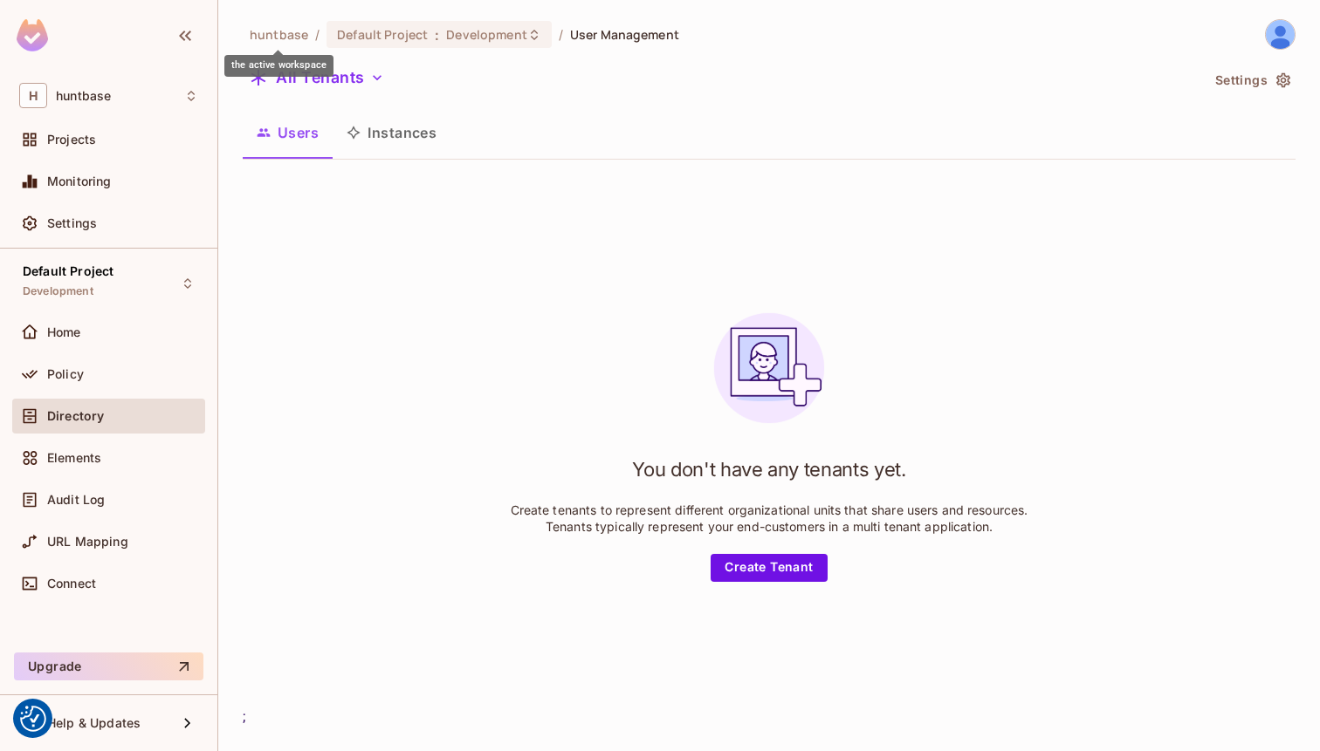
click at [285, 30] on span "huntbase" at bounding box center [279, 34] width 58 height 17
click at [365, 26] on span "Default Project" at bounding box center [382, 34] width 91 height 17
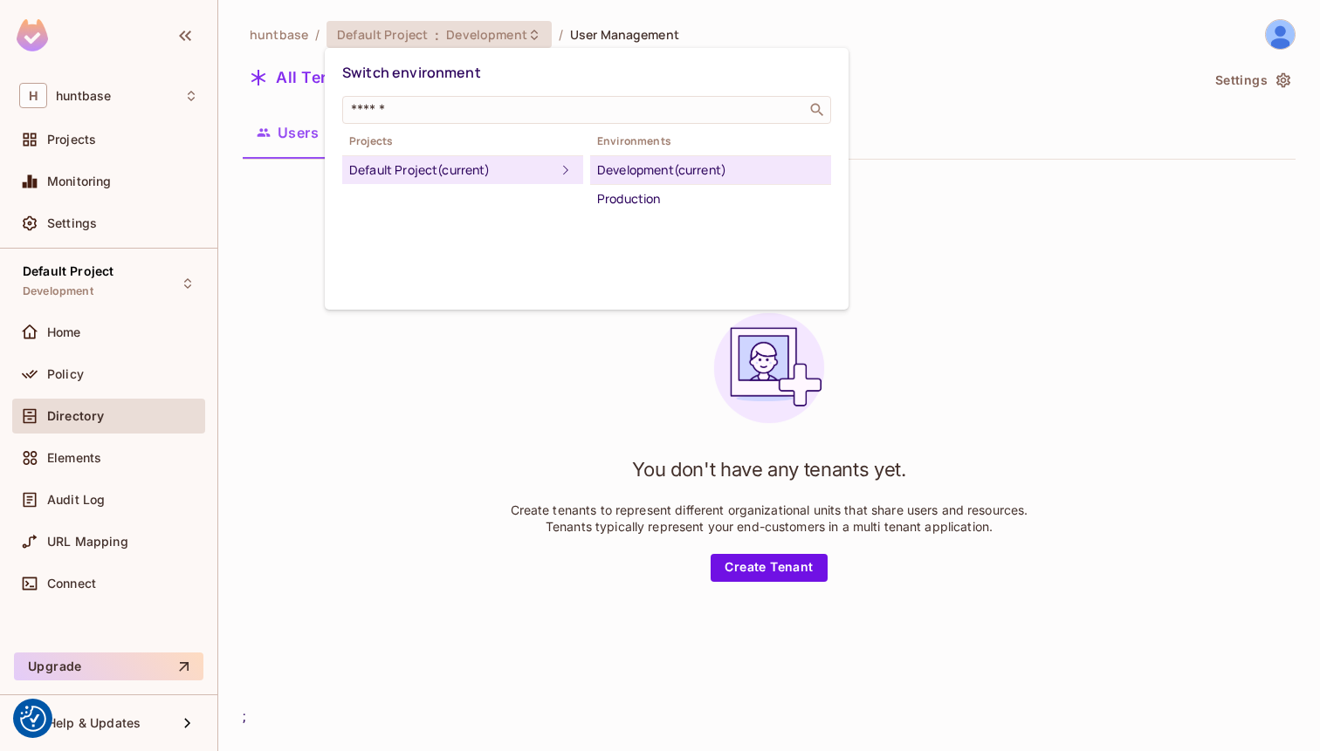
click at [1271, 35] on div at bounding box center [660, 375] width 1320 height 751
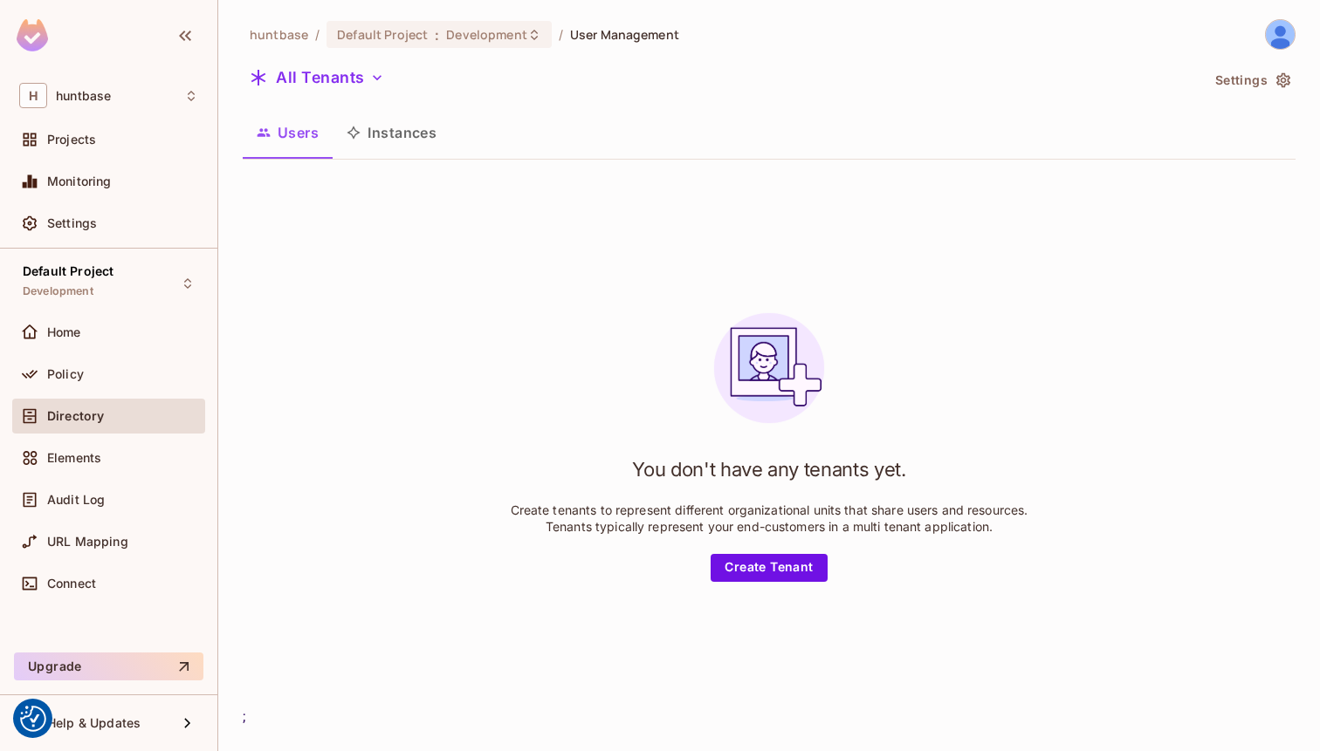
click at [1286, 39] on img at bounding box center [1279, 34] width 29 height 29
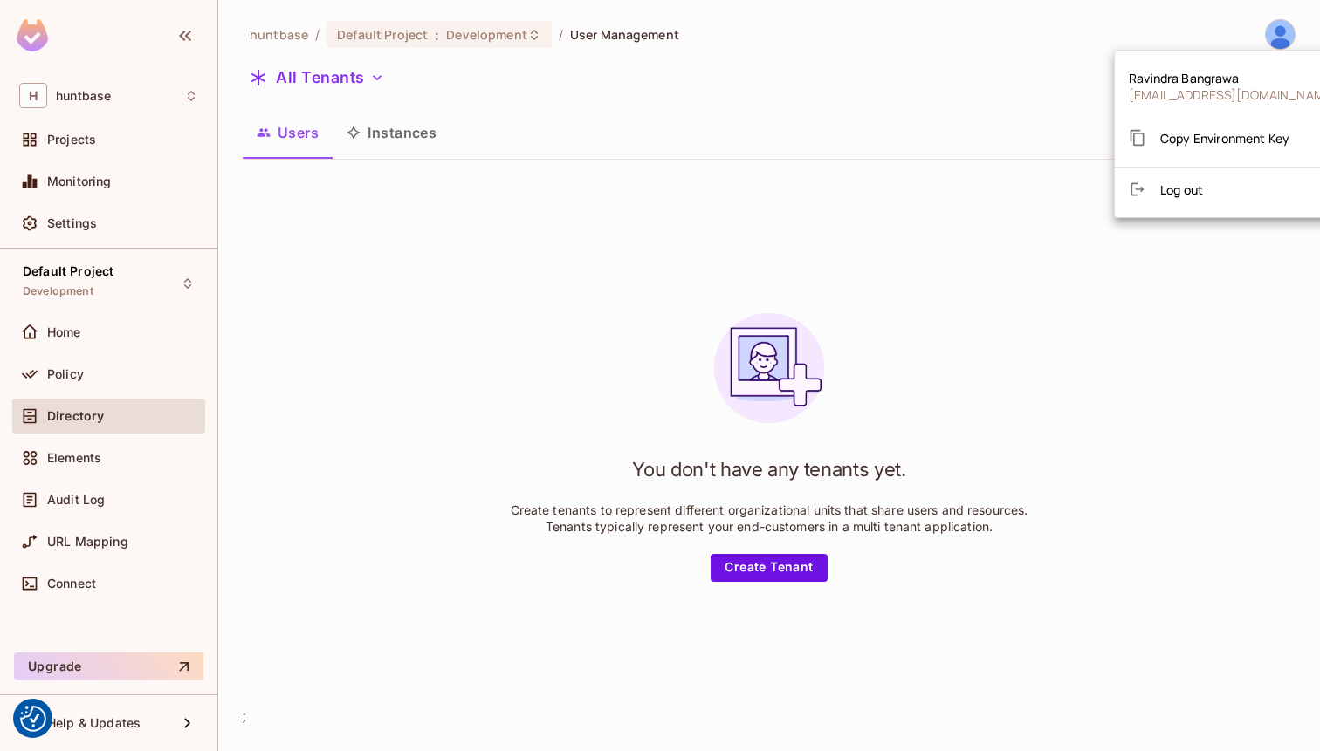
click at [940, 188] on div at bounding box center [660, 375] width 1320 height 751
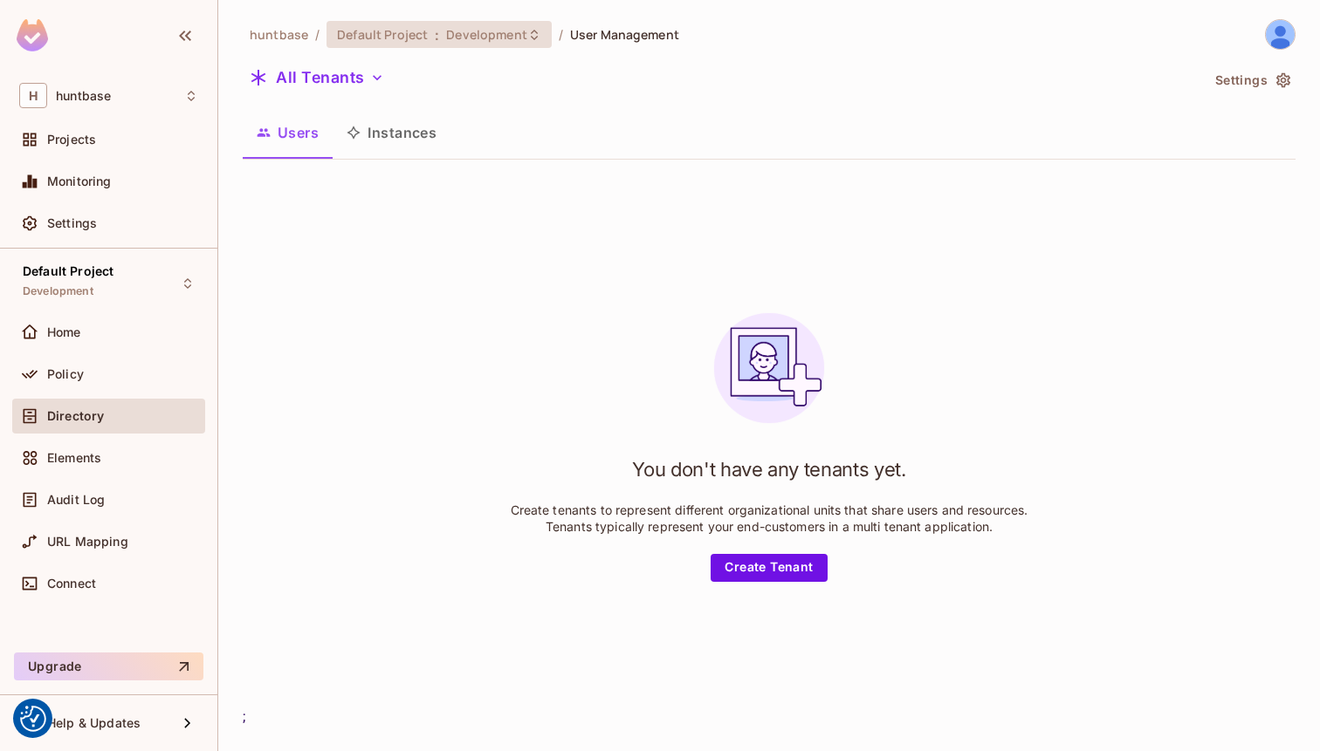
click at [496, 37] on span "Development" at bounding box center [486, 34] width 80 height 17
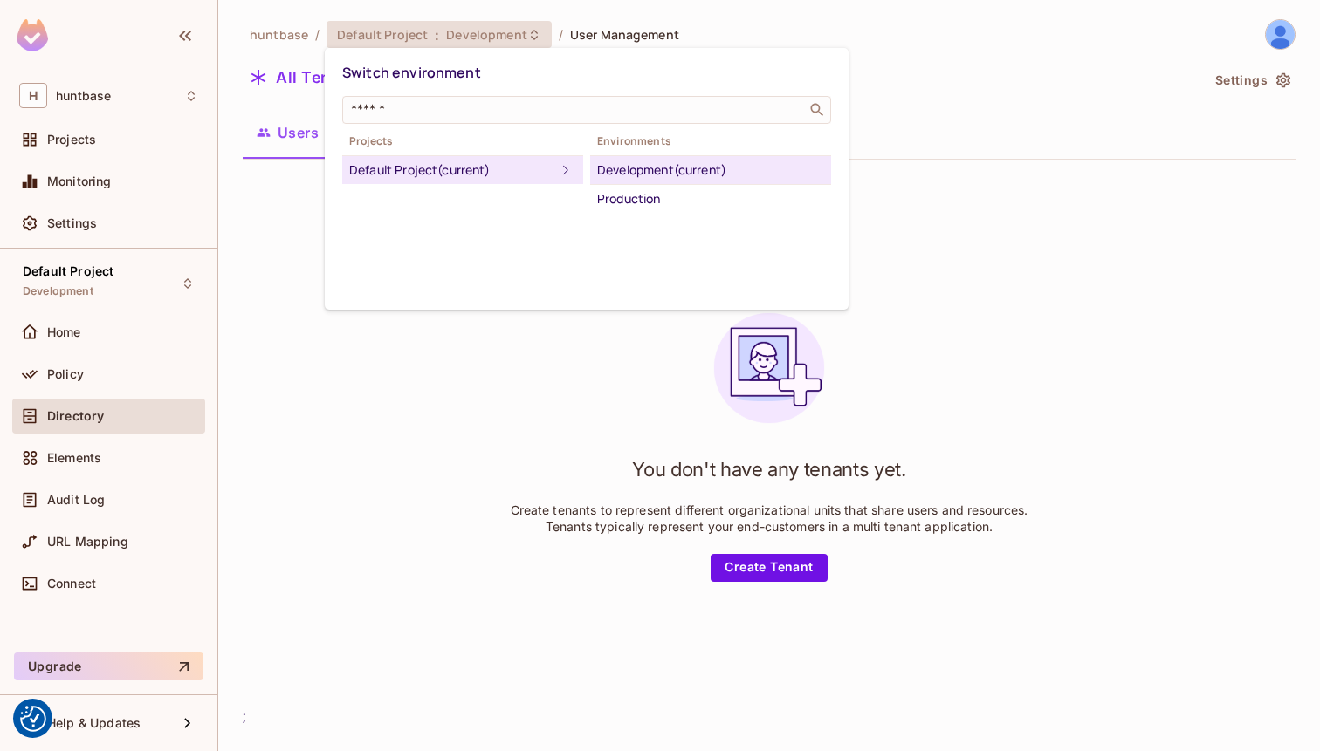
click at [287, 38] on div at bounding box center [660, 375] width 1320 height 751
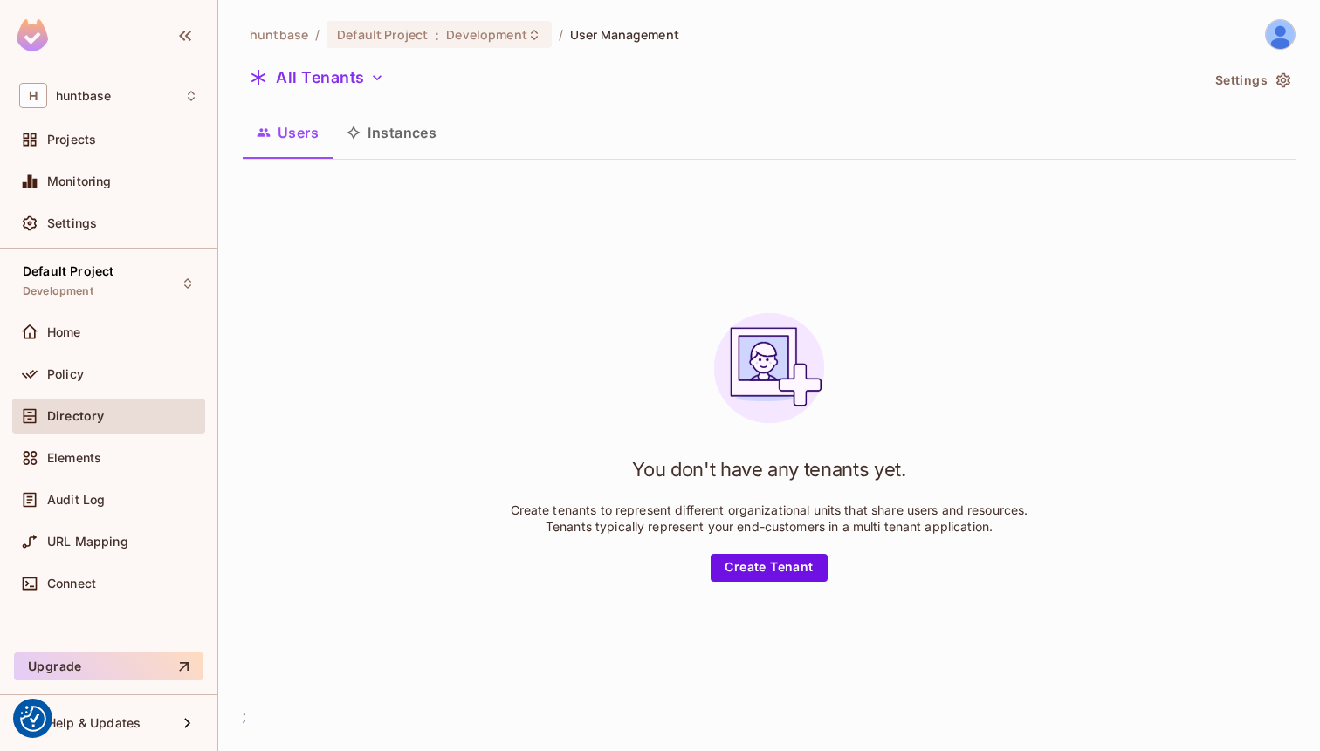
click at [280, 35] on span "huntbase" at bounding box center [279, 34] width 58 height 17
click at [291, 35] on span "huntbase" at bounding box center [279, 34] width 58 height 17
click at [151, 100] on div "H huntbase" at bounding box center [108, 95] width 179 height 25
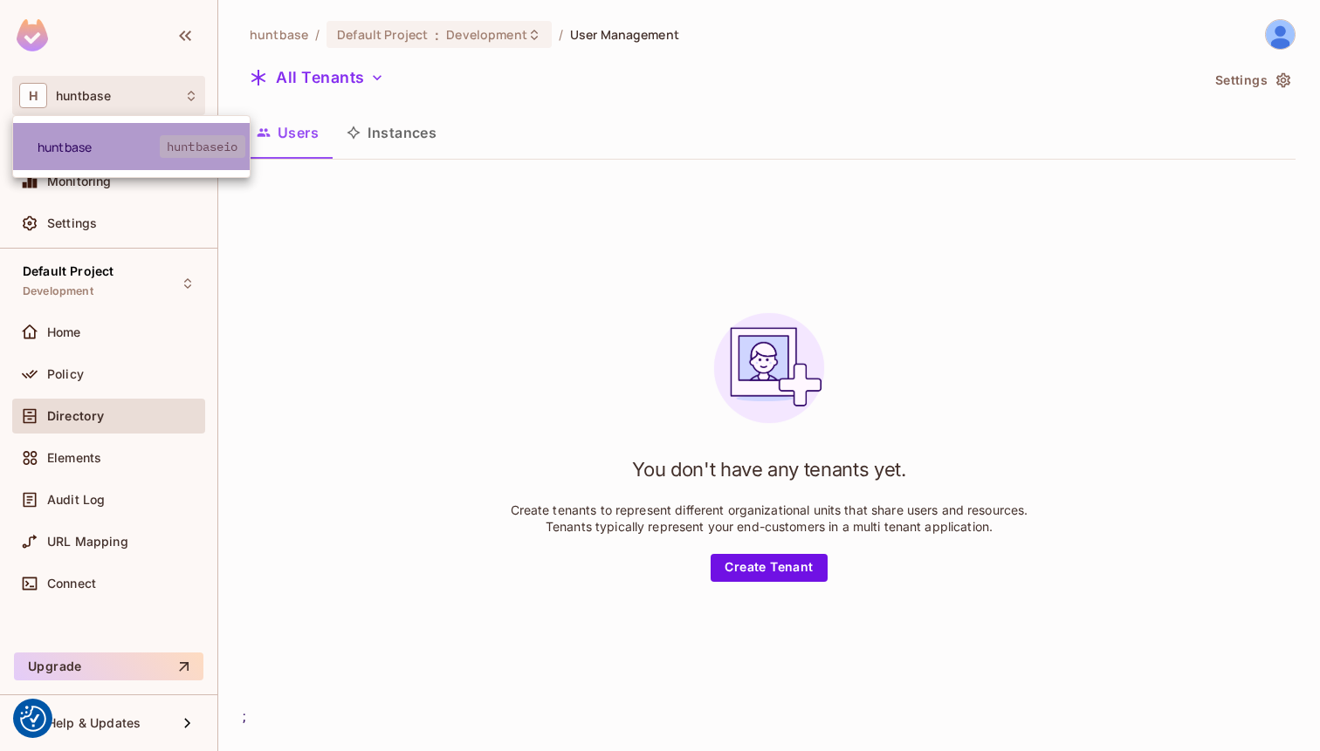
click at [127, 148] on span "huntbase" at bounding box center [99, 147] width 122 height 17
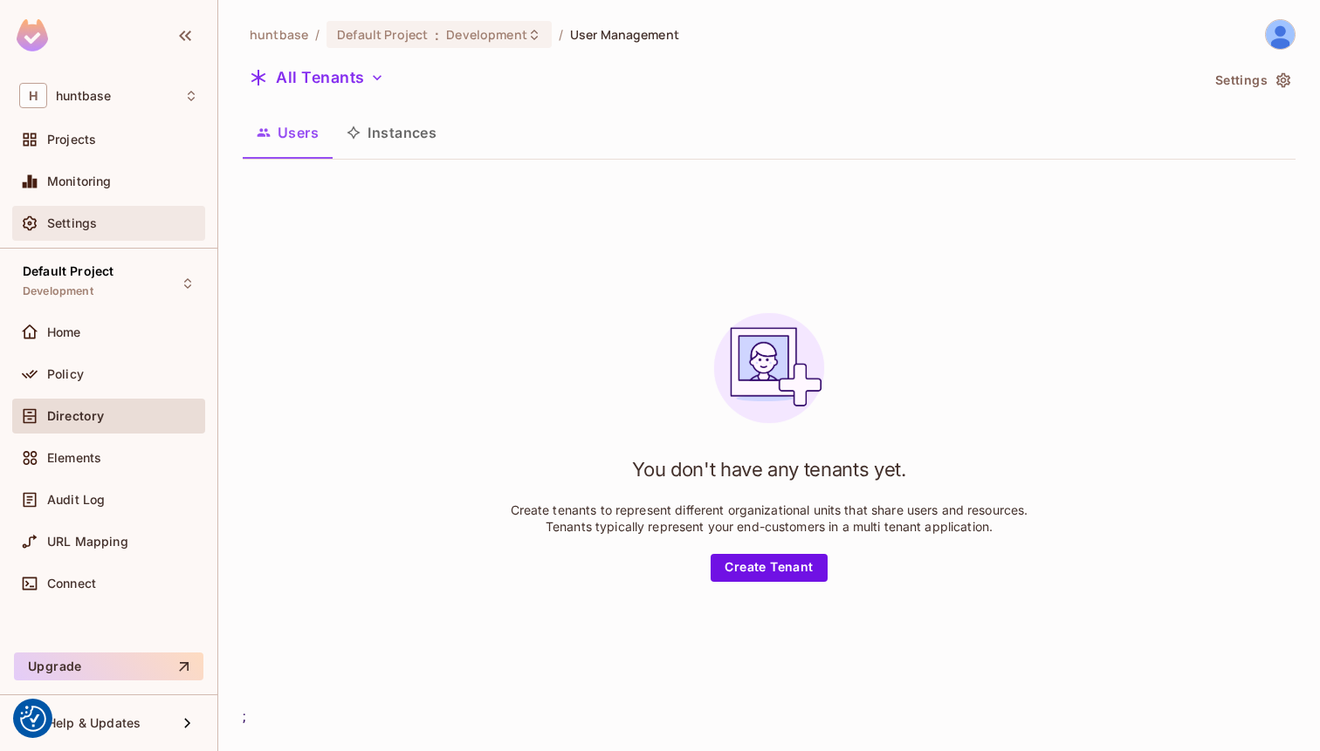
click at [84, 239] on div "Settings" at bounding box center [108, 223] width 193 height 35
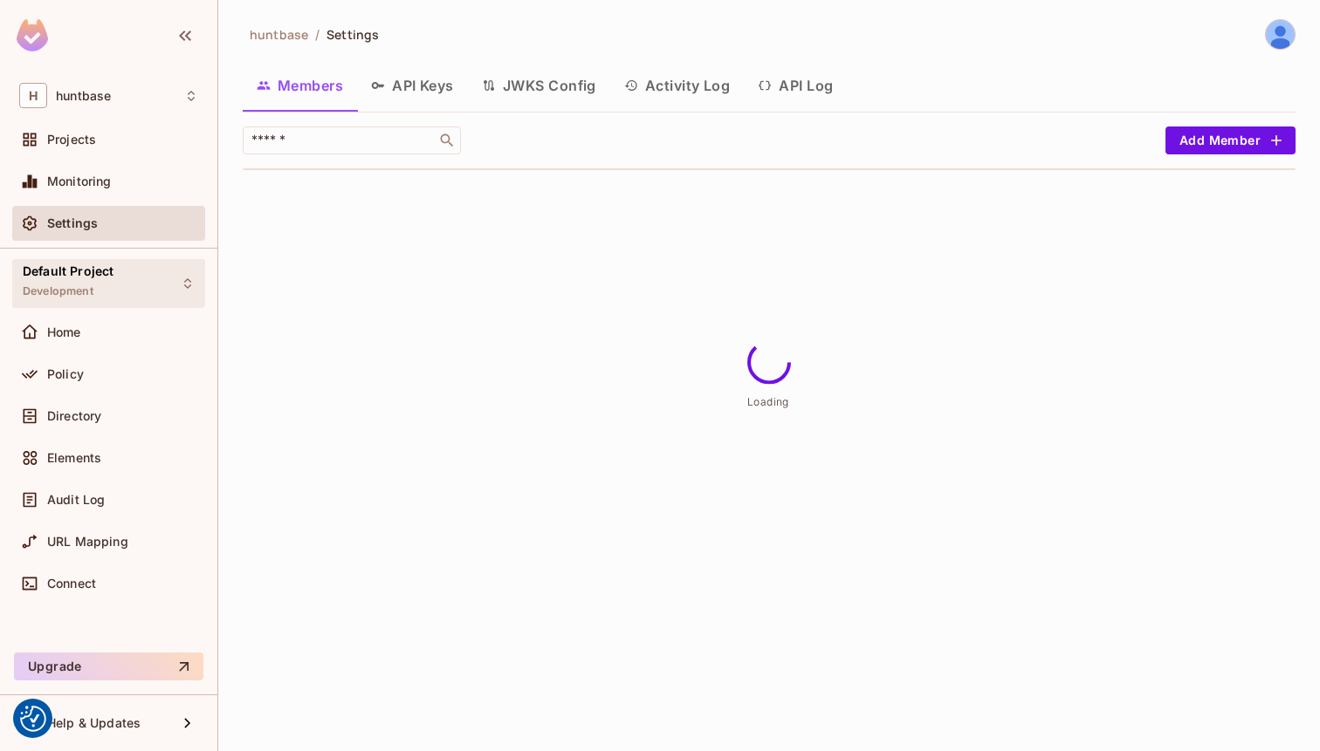
click at [160, 273] on div "Default Project Development" at bounding box center [108, 283] width 193 height 48
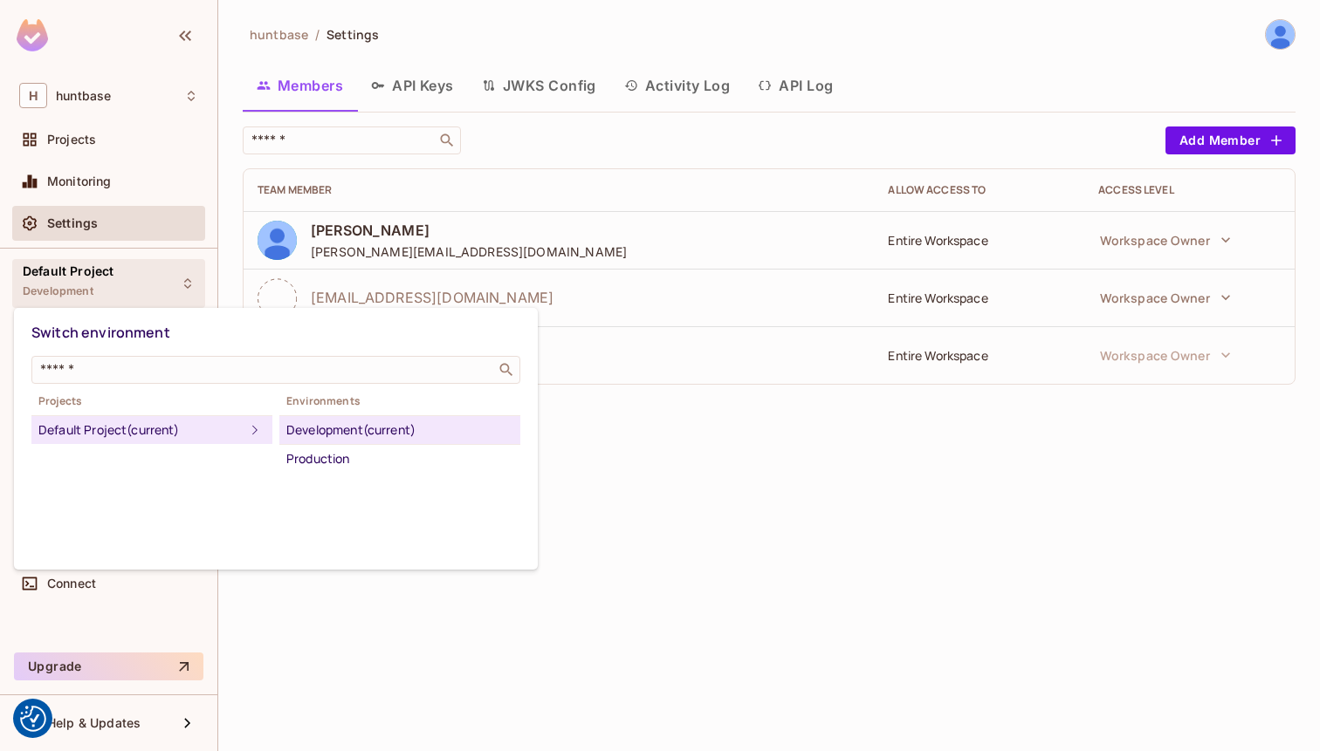
click at [152, 293] on div at bounding box center [660, 375] width 1320 height 751
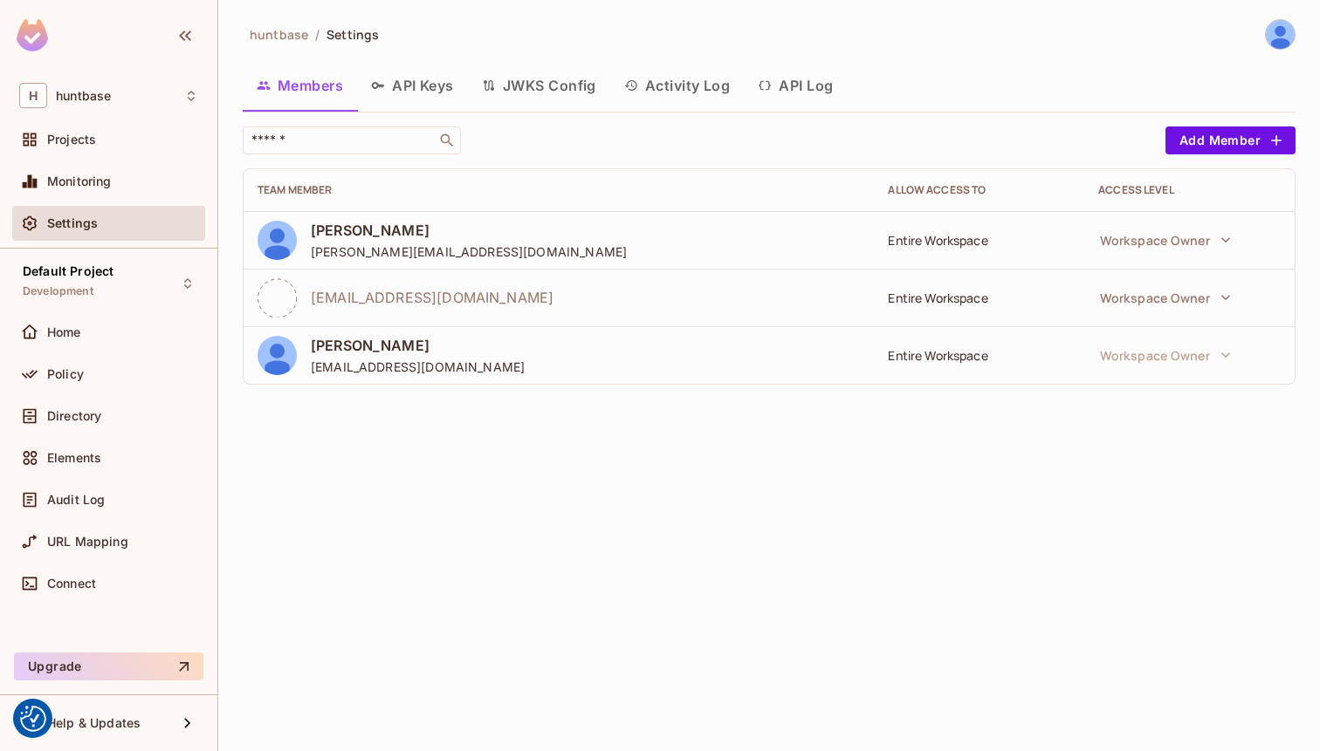
click at [152, 293] on div "Default Project Development" at bounding box center [108, 283] width 193 height 48
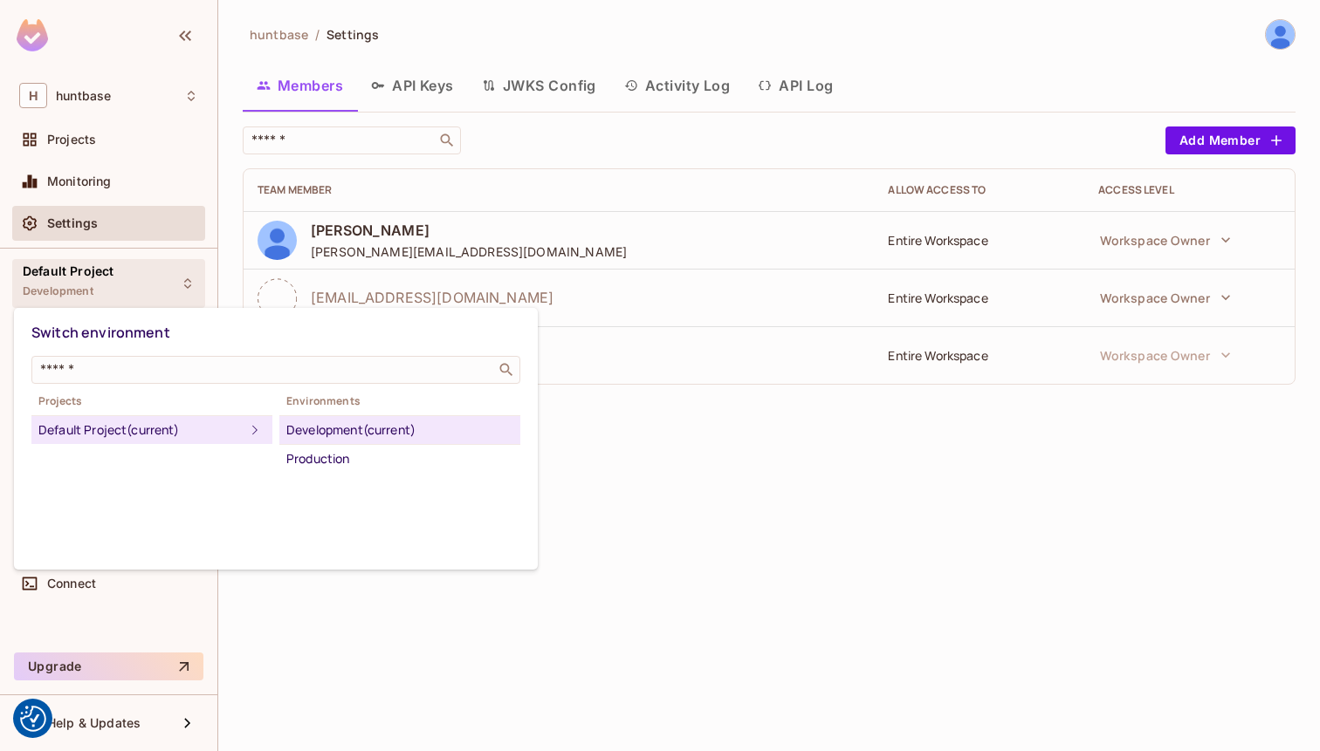
click at [714, 435] on div at bounding box center [660, 375] width 1320 height 751
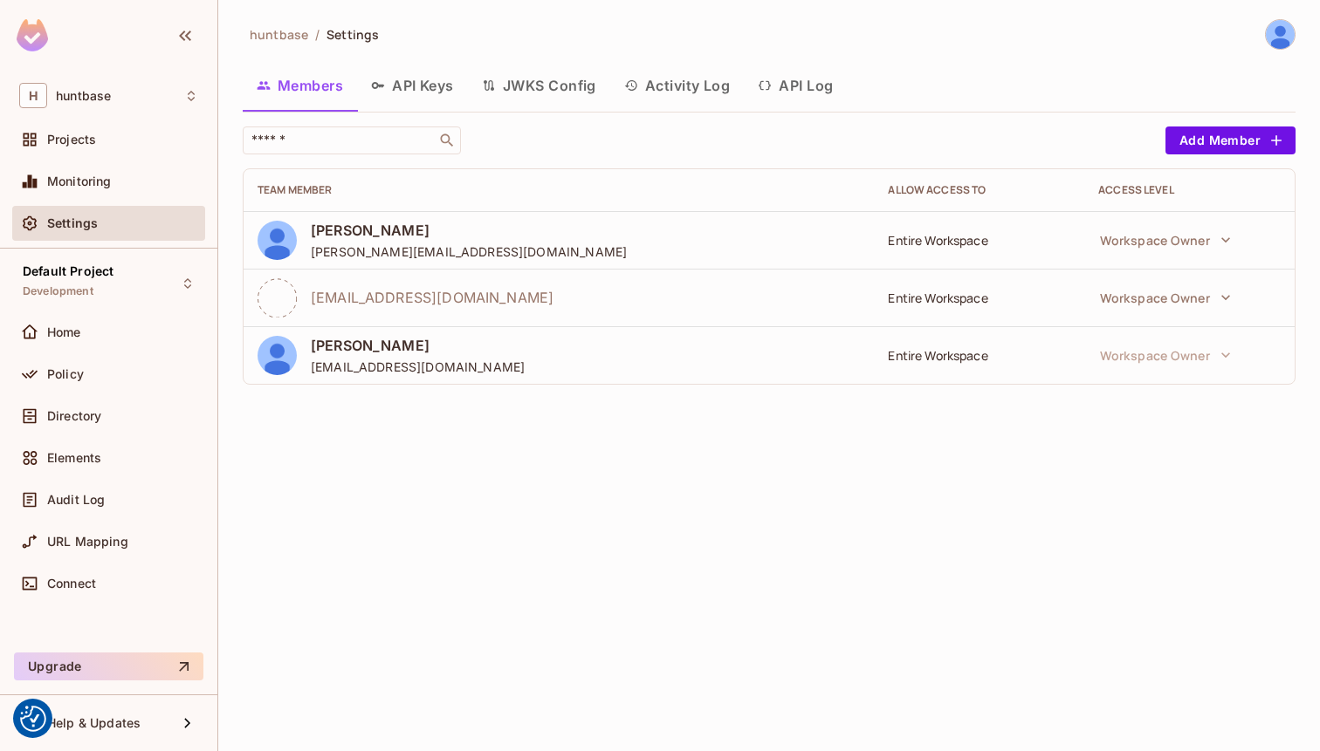
click at [413, 72] on button "API Keys" at bounding box center [412, 86] width 111 height 44
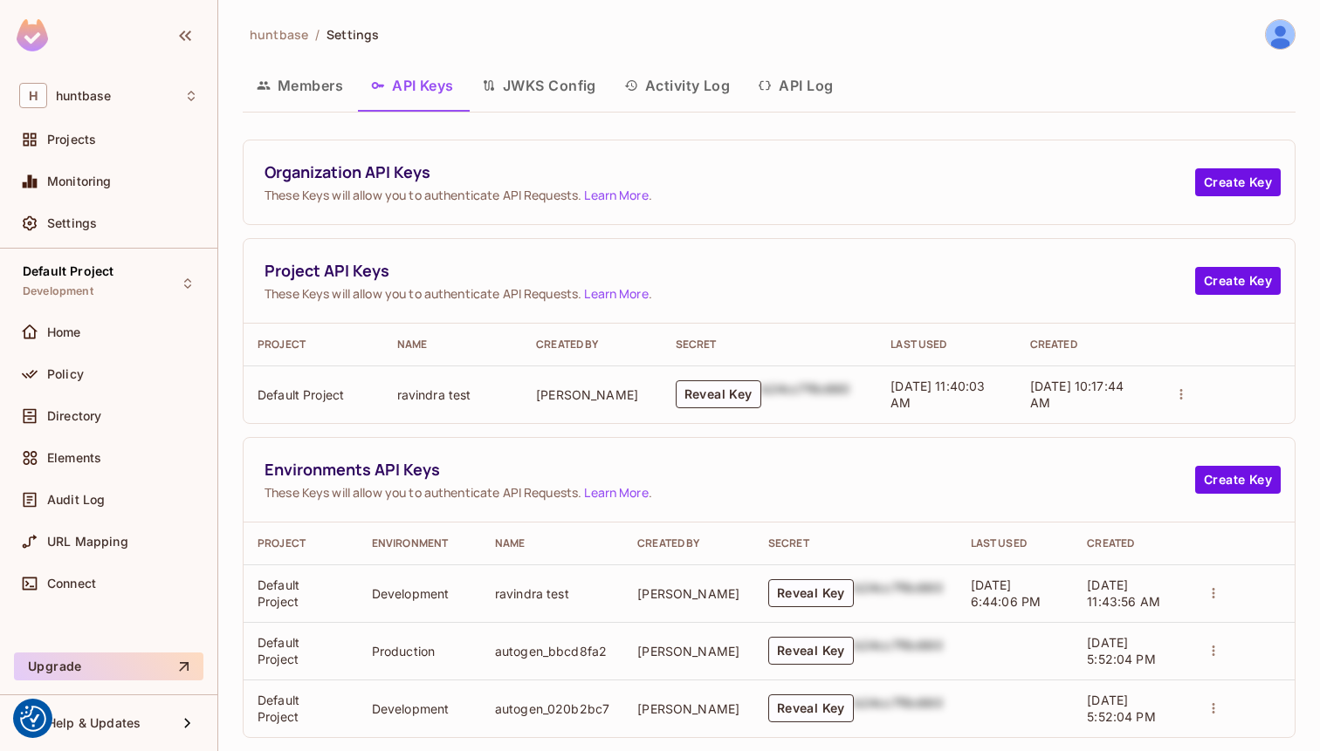
click at [304, 85] on button "Members" at bounding box center [300, 86] width 114 height 44
